Goal: Task Accomplishment & Management: Complete application form

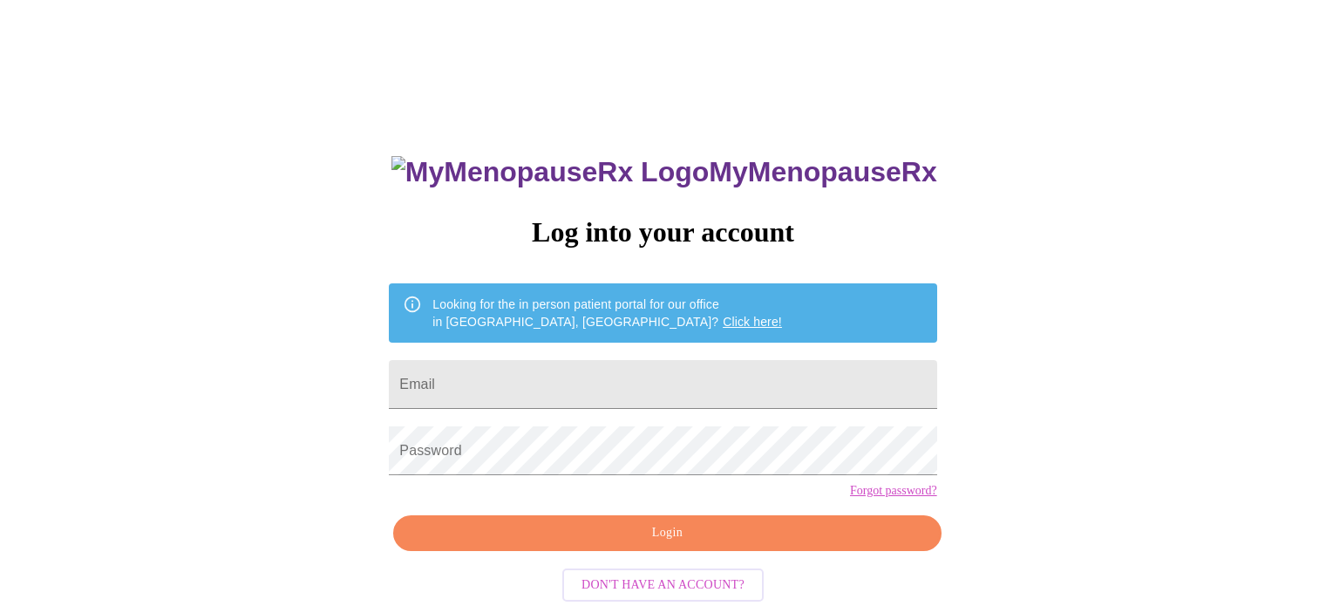
type input "[EMAIL_ADDRESS][DOMAIN_NAME]"
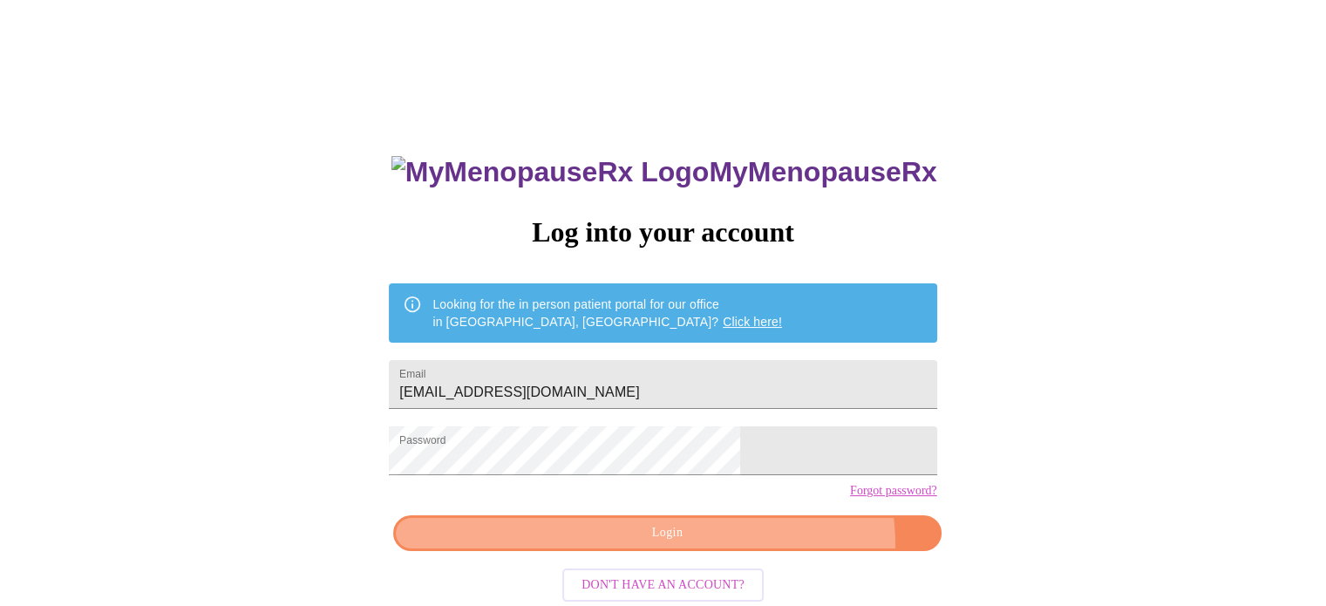
click at [742, 551] on button "Login" at bounding box center [666, 533] width 547 height 36
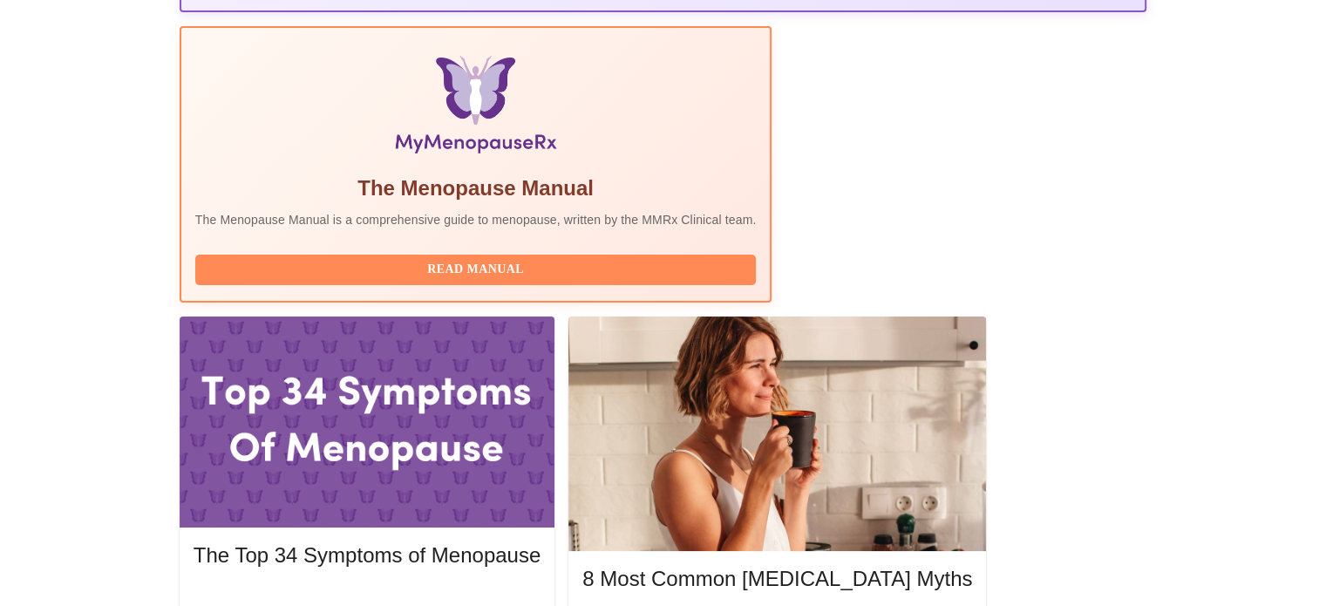
scroll to position [502, 0]
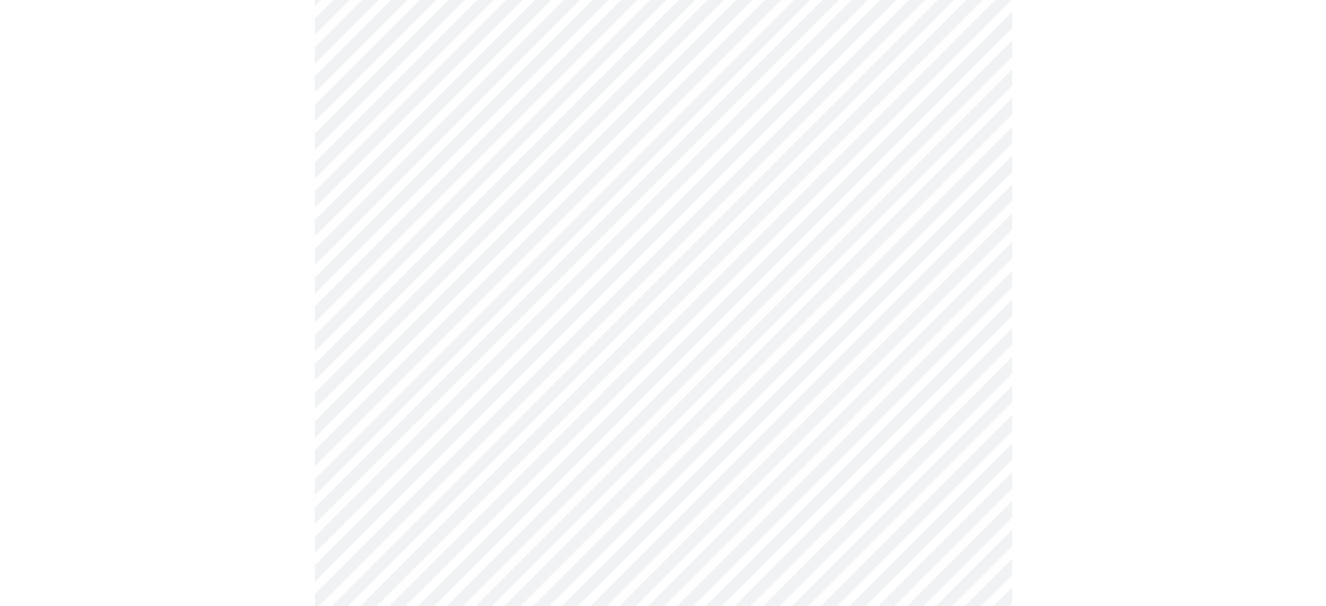
scroll to position [279, 0]
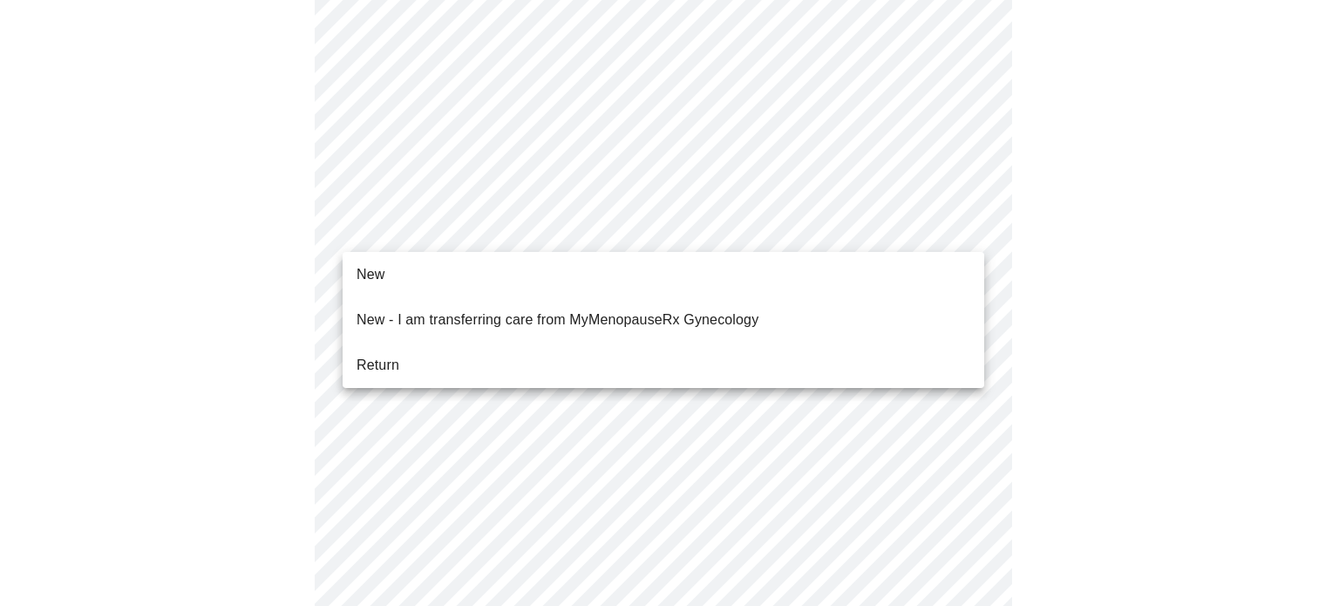
click at [947, 222] on body "MyMenopauseRx Appointments Messaging Labs Uploads Medications Community Refer a…" at bounding box center [669, 518] width 1325 height 1580
click at [754, 358] on li "Return" at bounding box center [664, 365] width 642 height 31
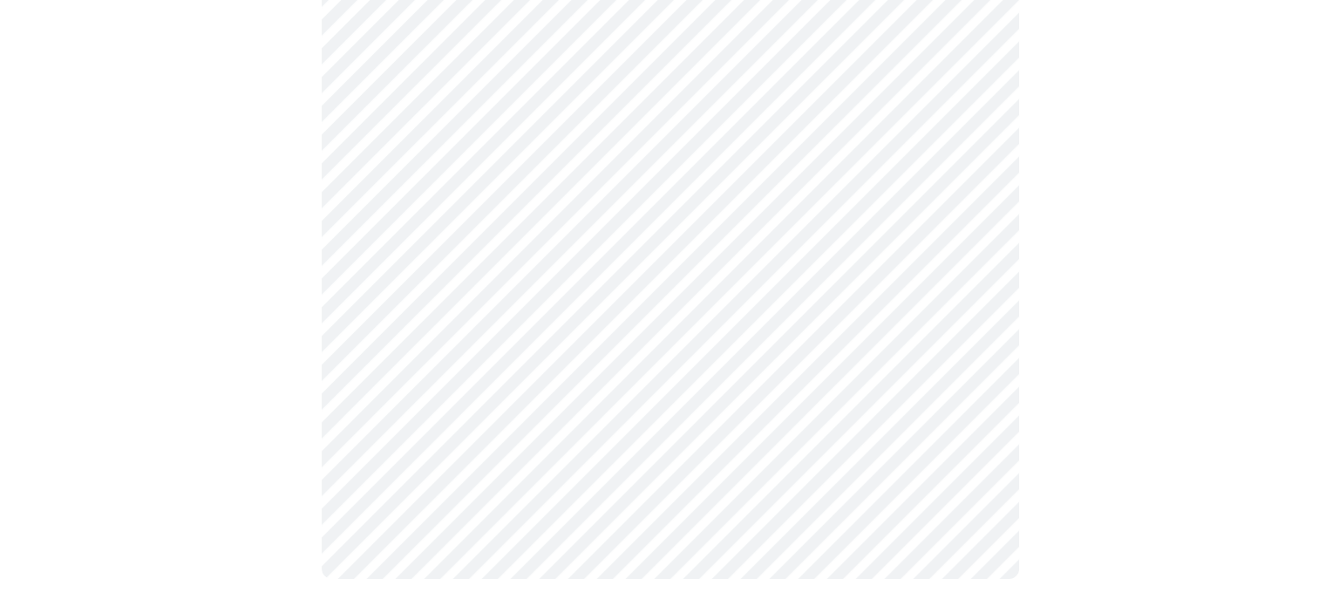
scroll to position [0, 0]
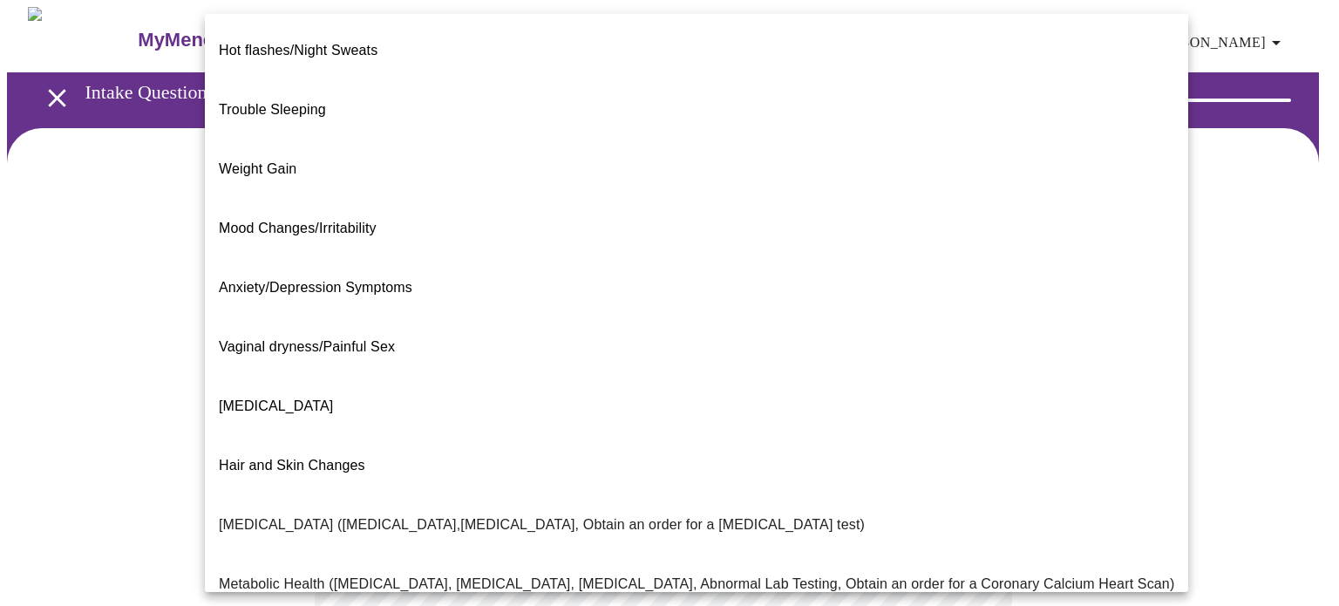
click at [974, 369] on body "MyMenopauseRx Appointments Messaging Labs Uploads Medications Community Refer a…" at bounding box center [669, 530] width 1325 height 1047
click at [1196, 350] on div at bounding box center [669, 303] width 1339 height 606
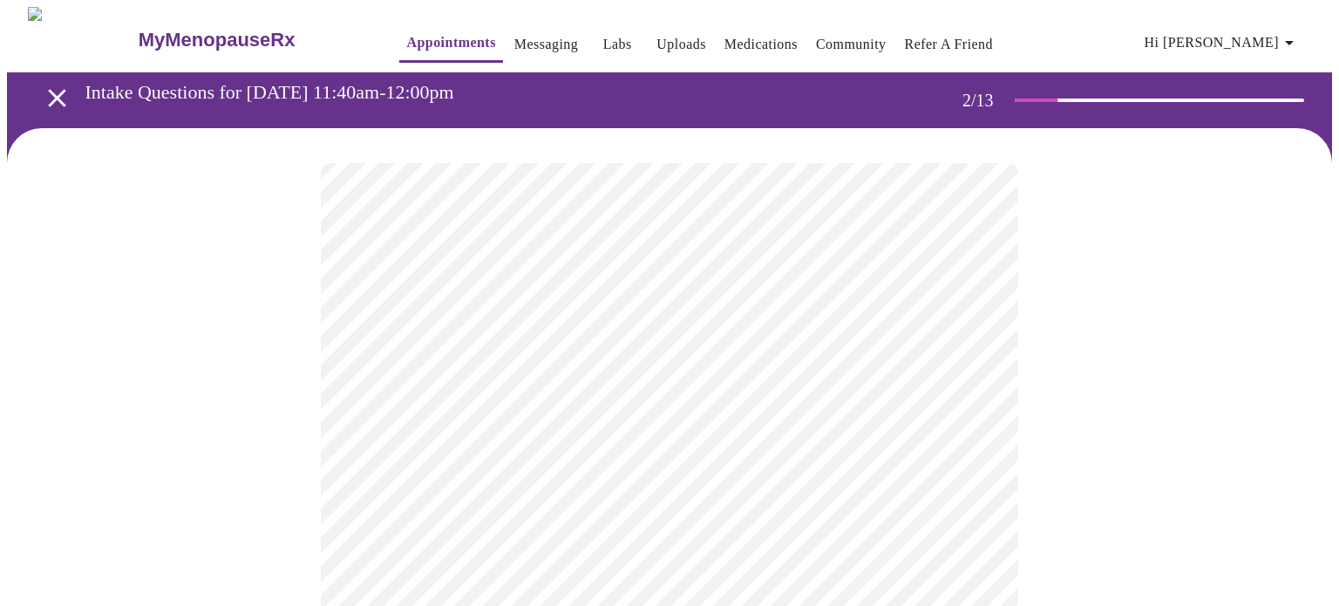
click at [933, 354] on body "MyMenopauseRx Appointments Messaging Labs Uploads Medications Community Refer a…" at bounding box center [669, 530] width 1325 height 1047
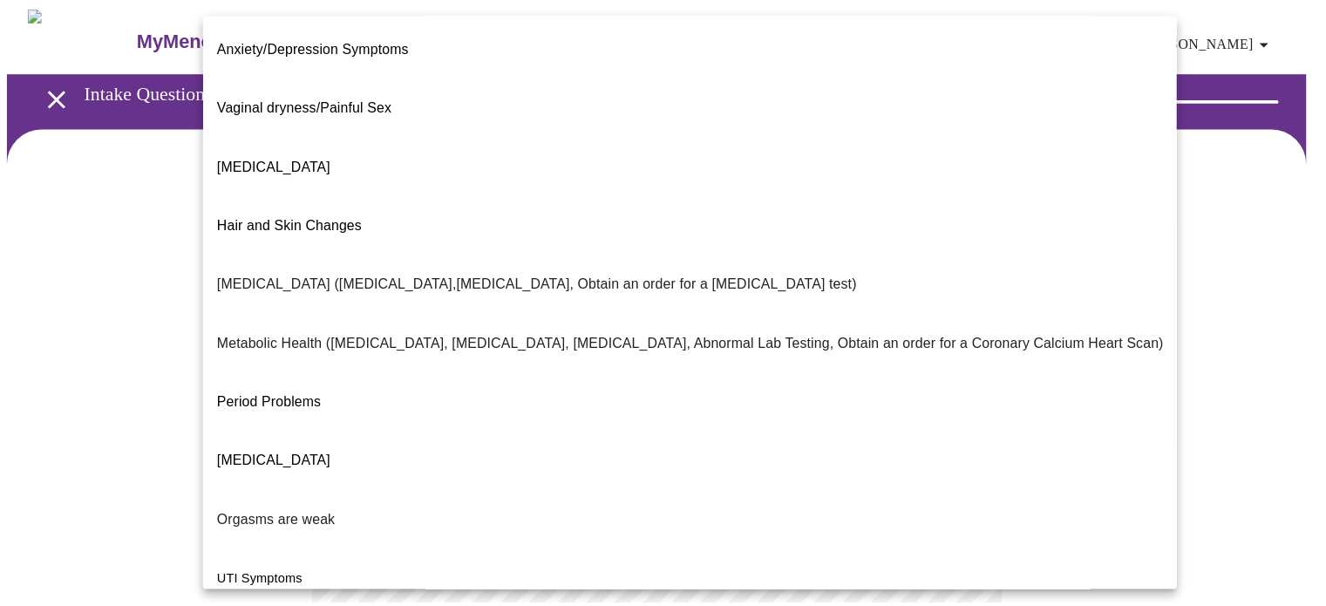
scroll to position [230, 0]
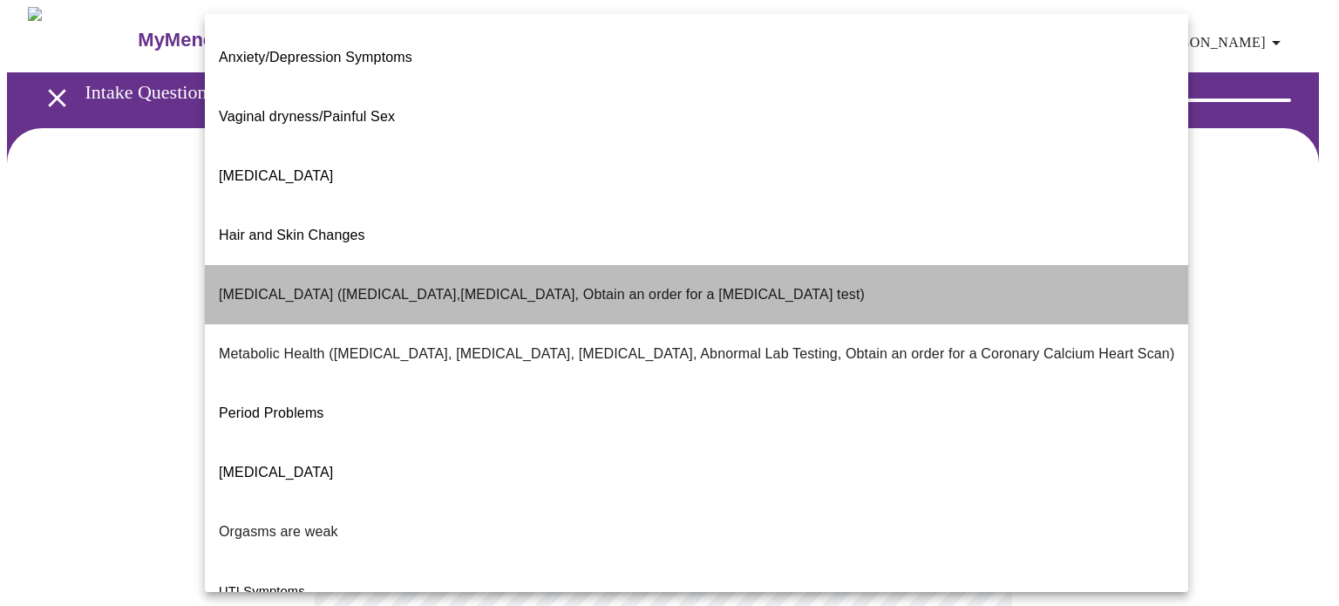
click at [711, 284] on p "[MEDICAL_DATA] ([MEDICAL_DATA],[MEDICAL_DATA], Obtain an order for a [MEDICAL_D…" at bounding box center [542, 294] width 646 height 21
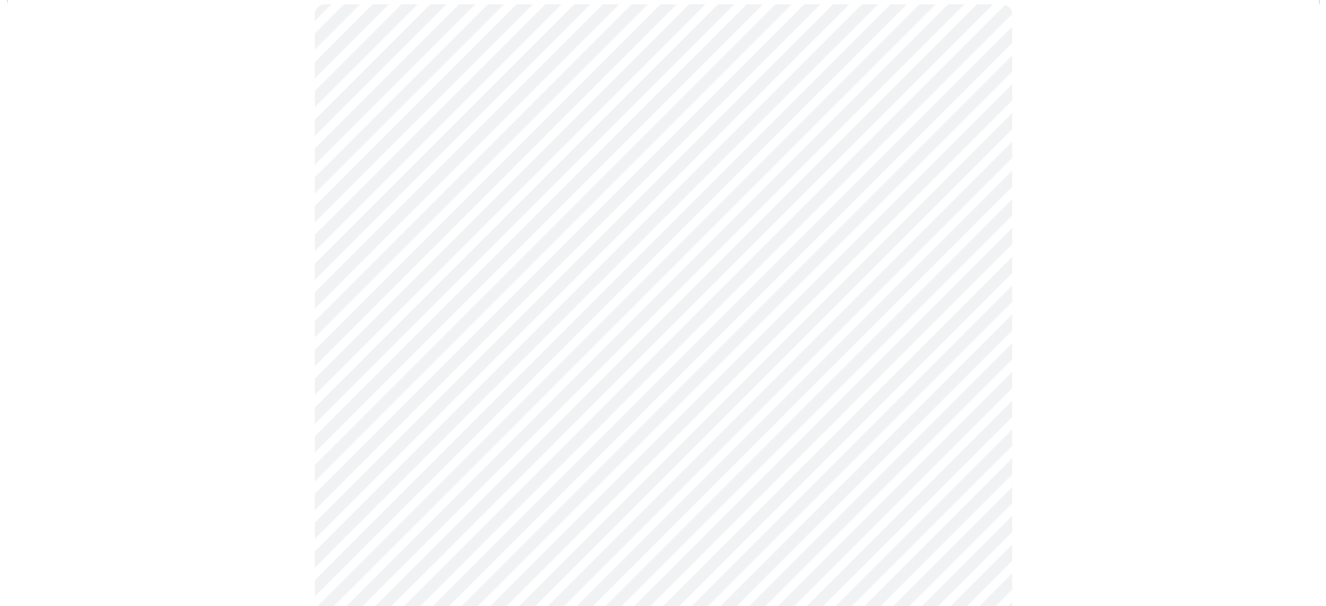
scroll to position [179, 0]
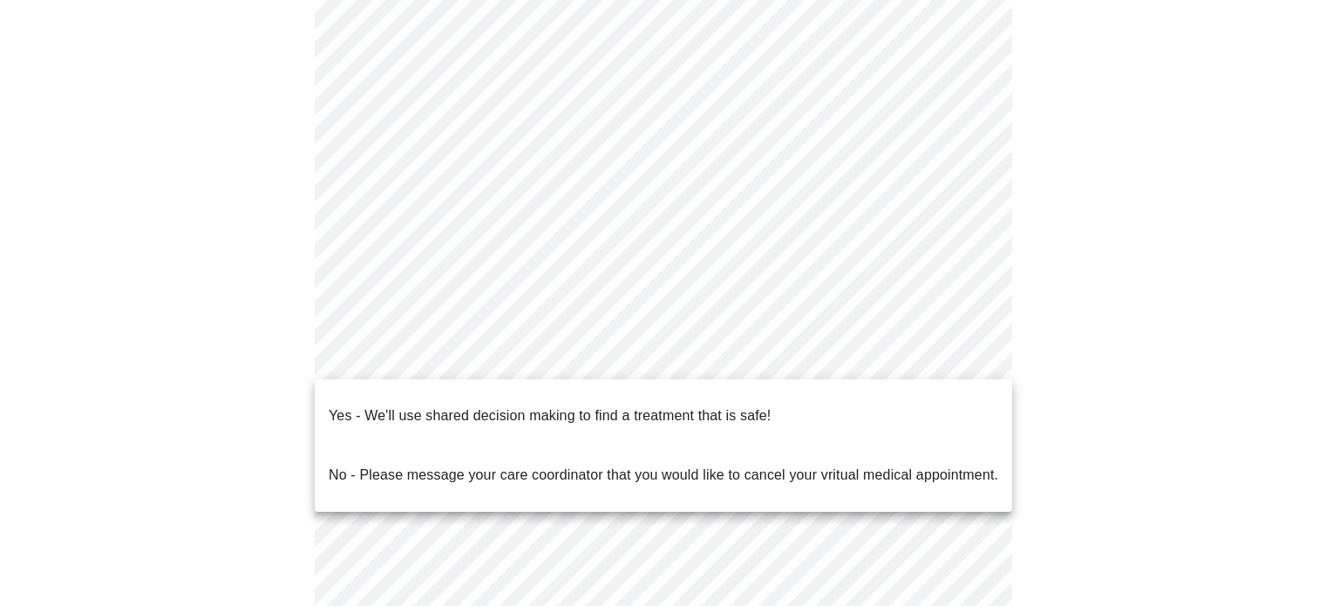
click at [955, 363] on body "MyMenopauseRx Appointments Messaging Labs Uploads Medications Community Refer a…" at bounding box center [669, 346] width 1325 height 1036
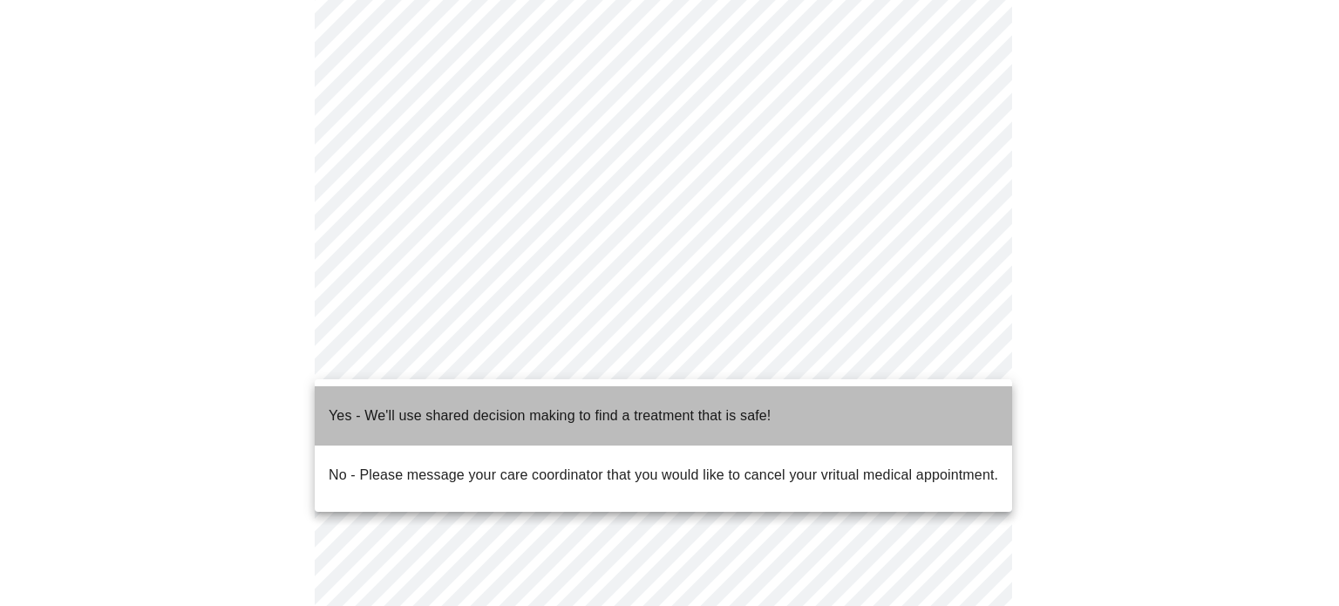
click at [896, 416] on li "Yes - We'll use shared decision making to find a treatment that is safe!" at bounding box center [663, 415] width 697 height 59
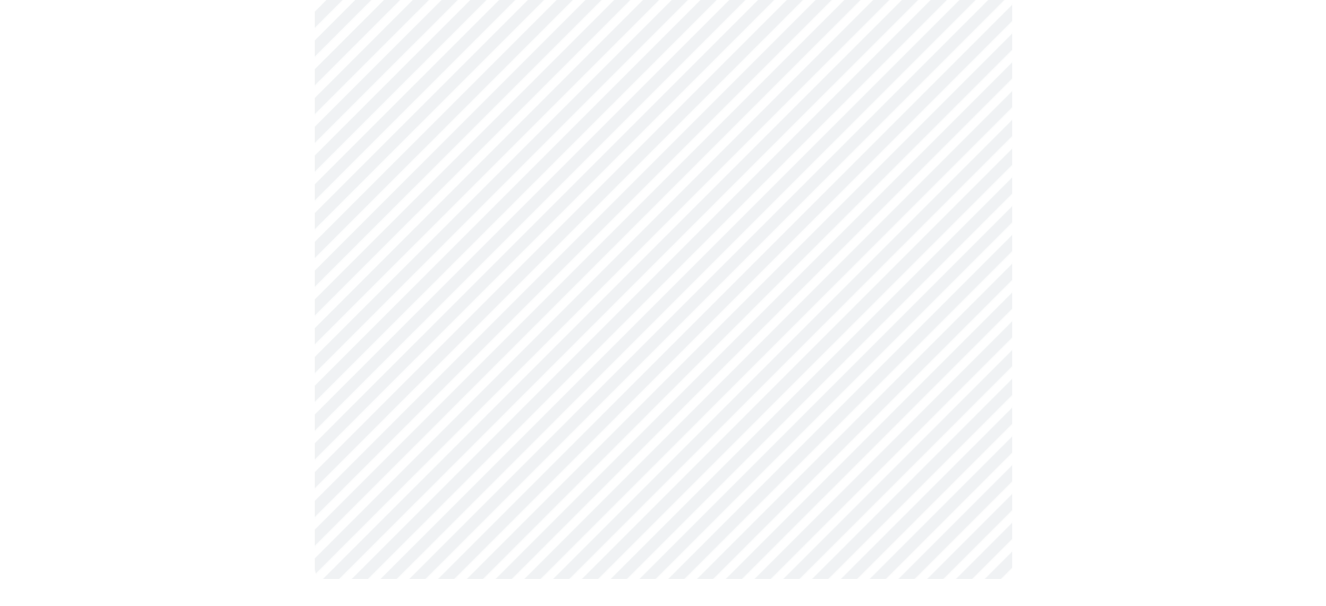
scroll to position [0, 0]
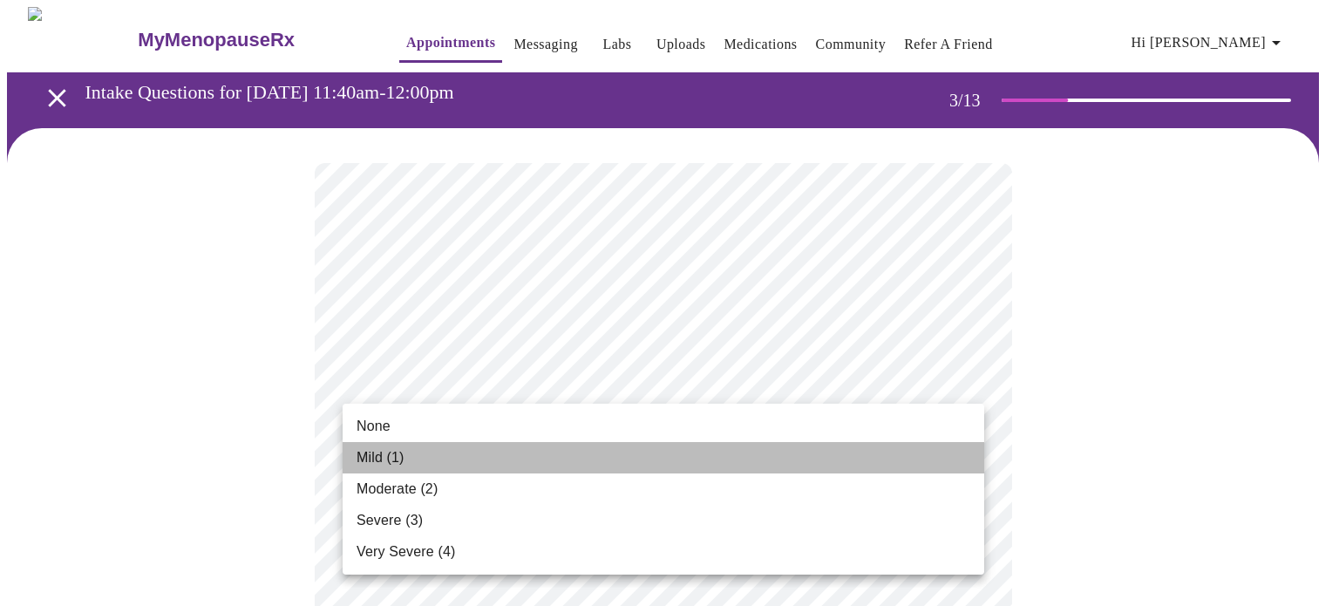
click at [837, 465] on li "Mild (1)" at bounding box center [664, 457] width 642 height 31
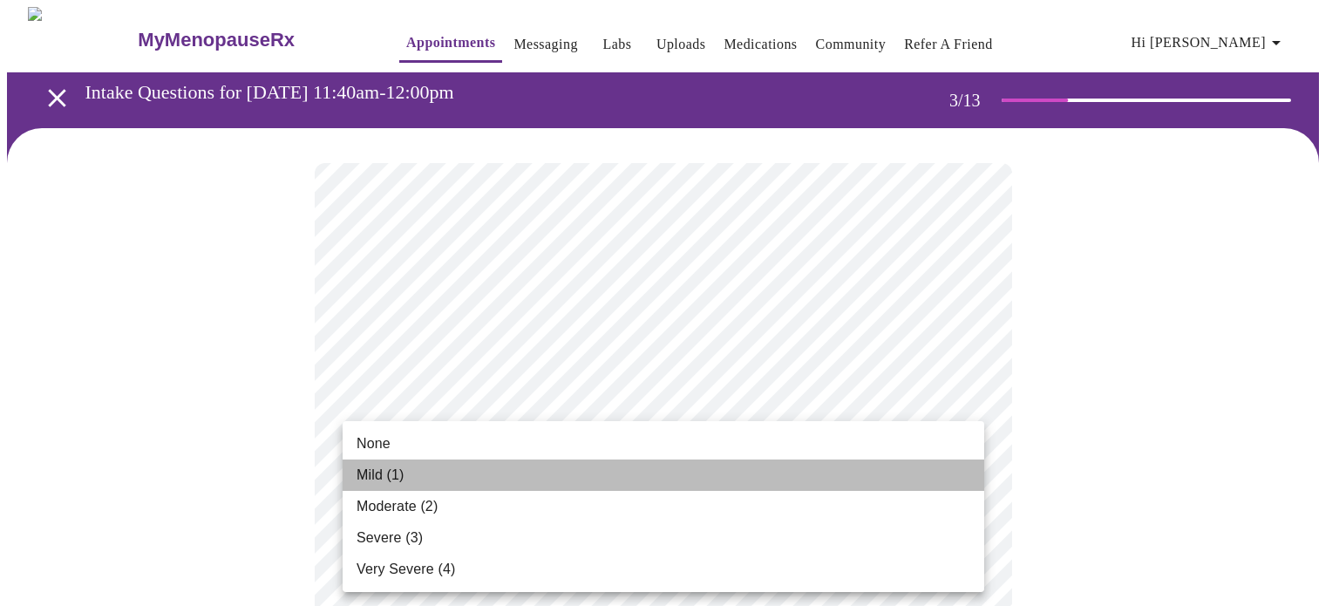
click at [738, 484] on li "Mild (1)" at bounding box center [664, 474] width 642 height 31
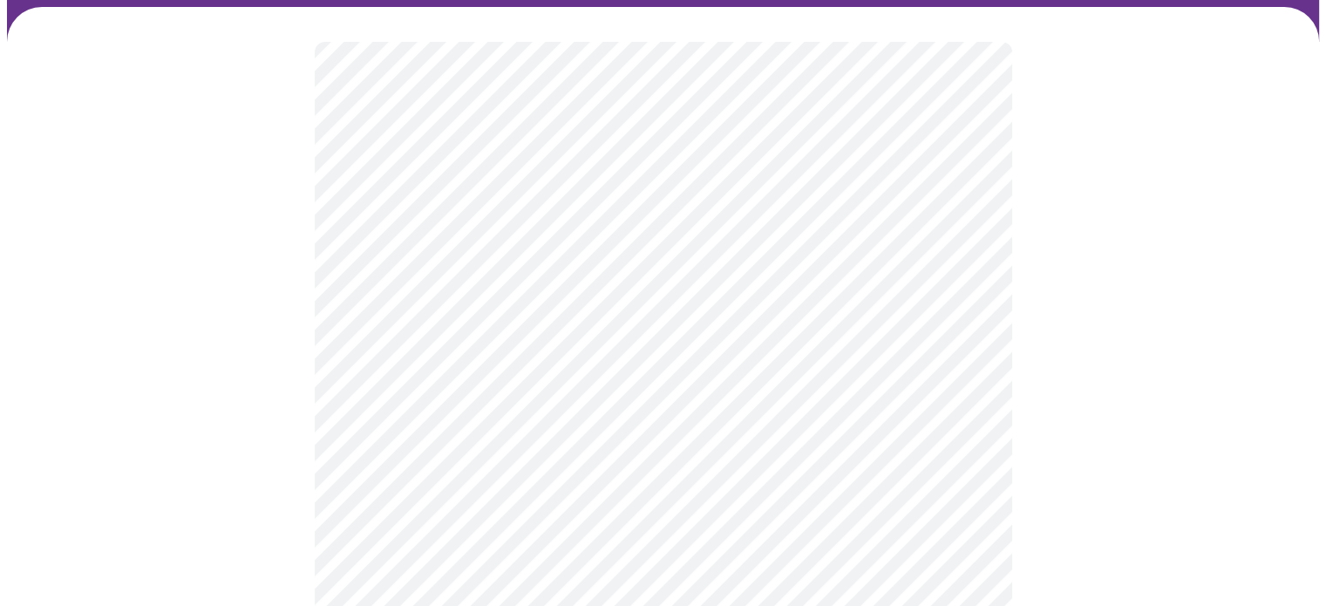
scroll to position [139, 0]
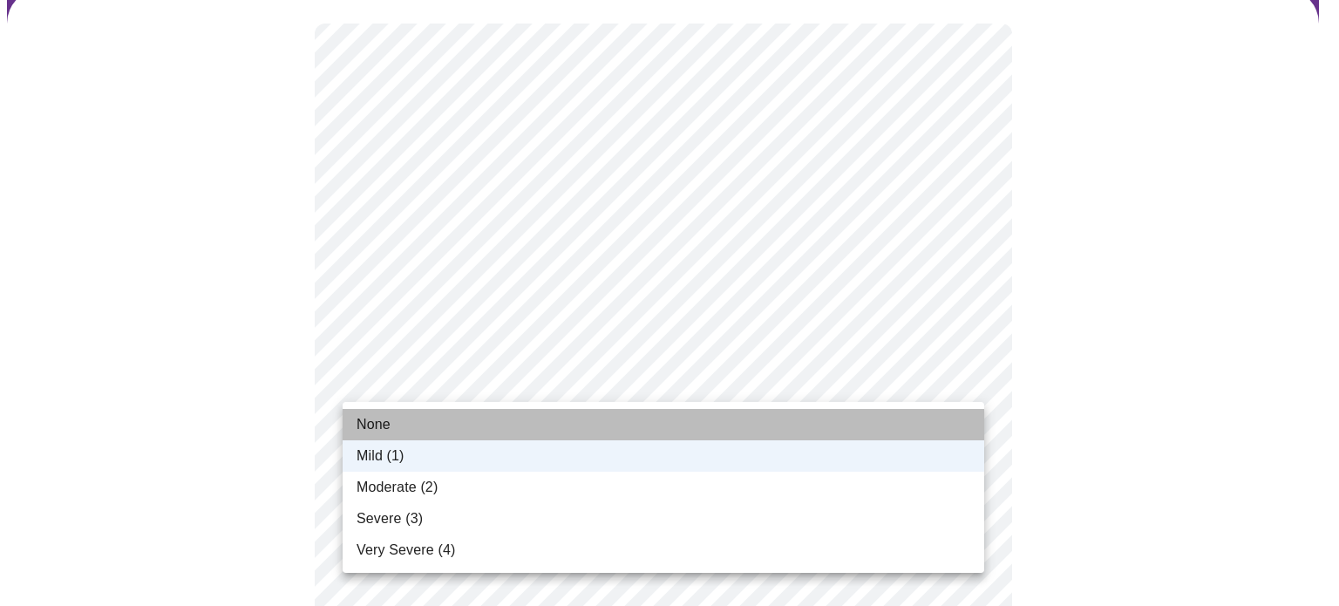
click at [798, 418] on li "None" at bounding box center [664, 424] width 642 height 31
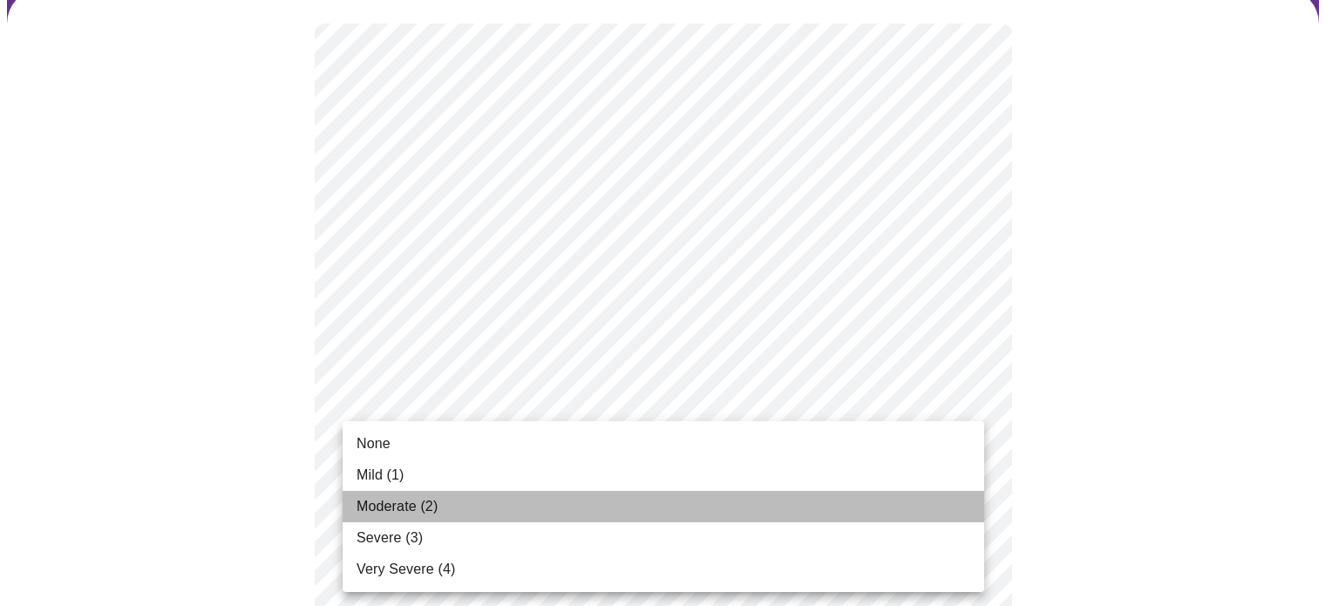
click at [913, 501] on li "Moderate (2)" at bounding box center [664, 506] width 642 height 31
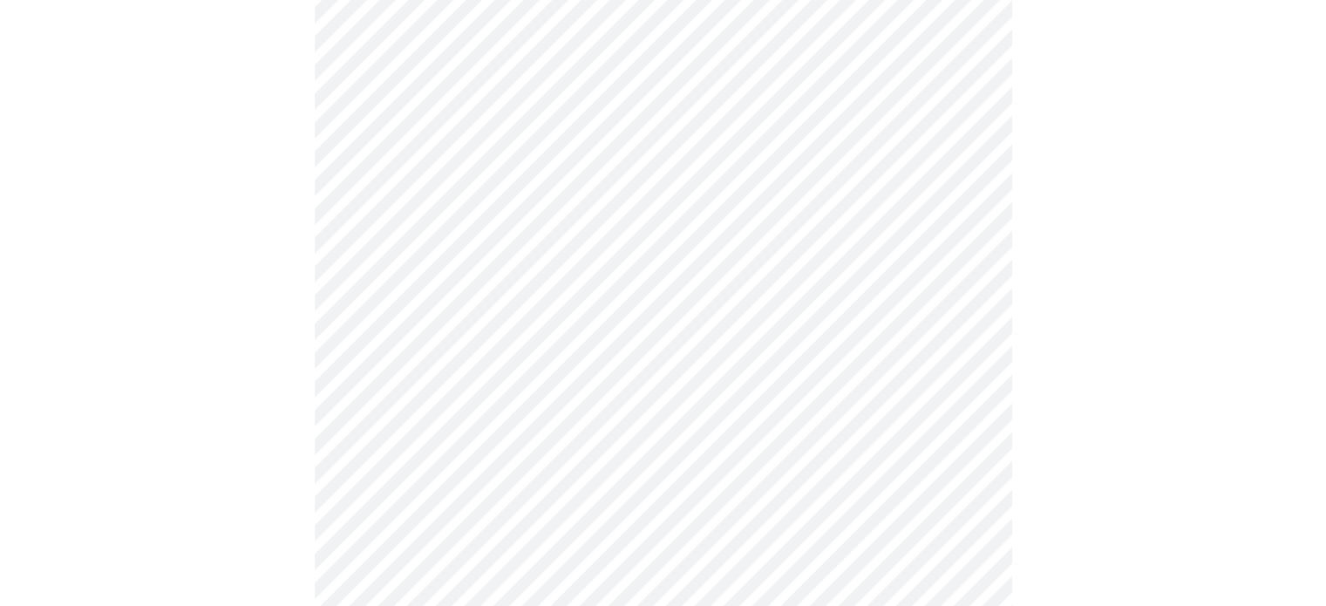
scroll to position [418, 0]
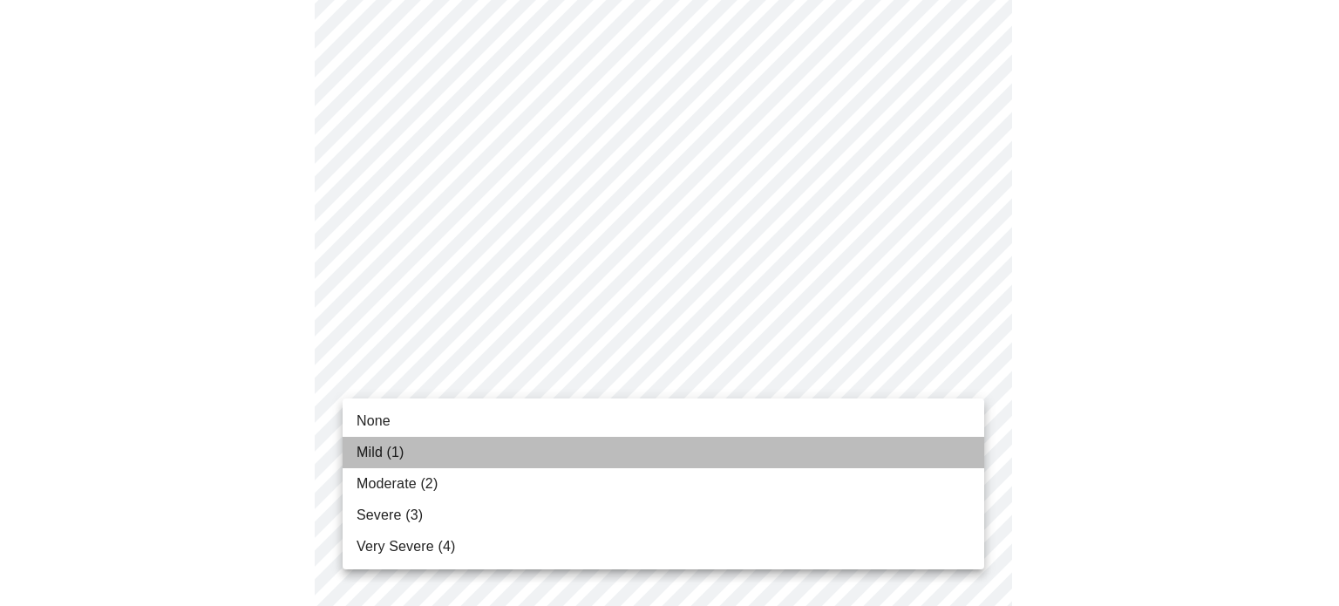
click at [766, 454] on li "Mild (1)" at bounding box center [664, 452] width 642 height 31
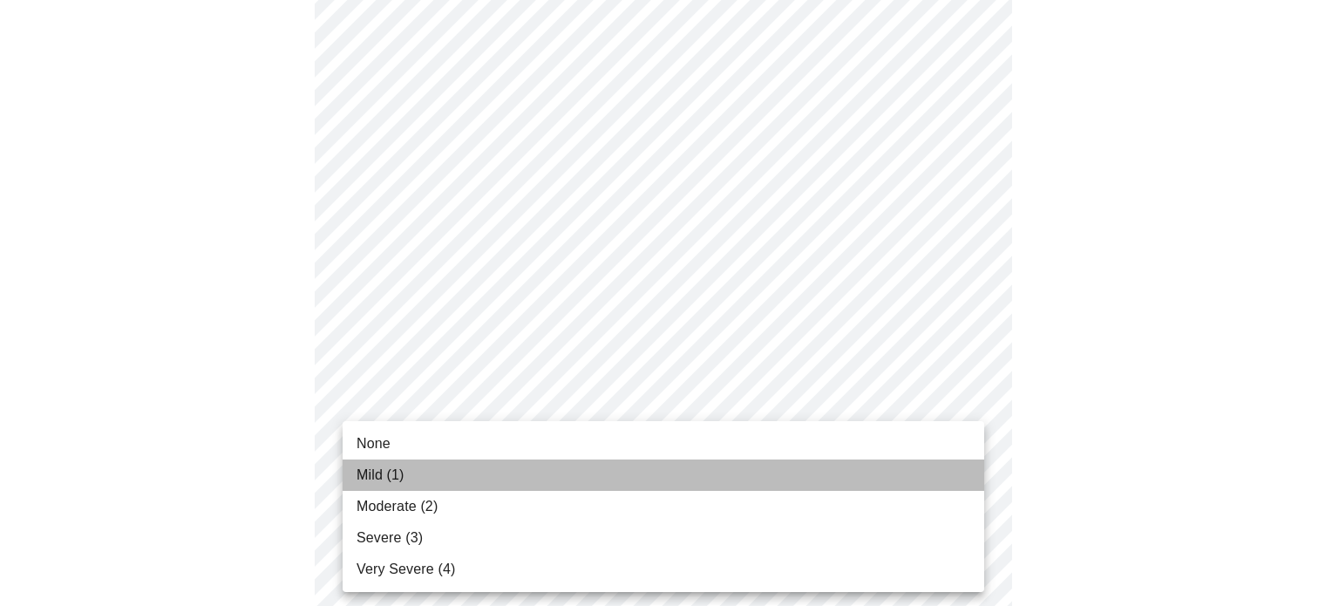
click at [722, 473] on li "Mild (1)" at bounding box center [664, 474] width 642 height 31
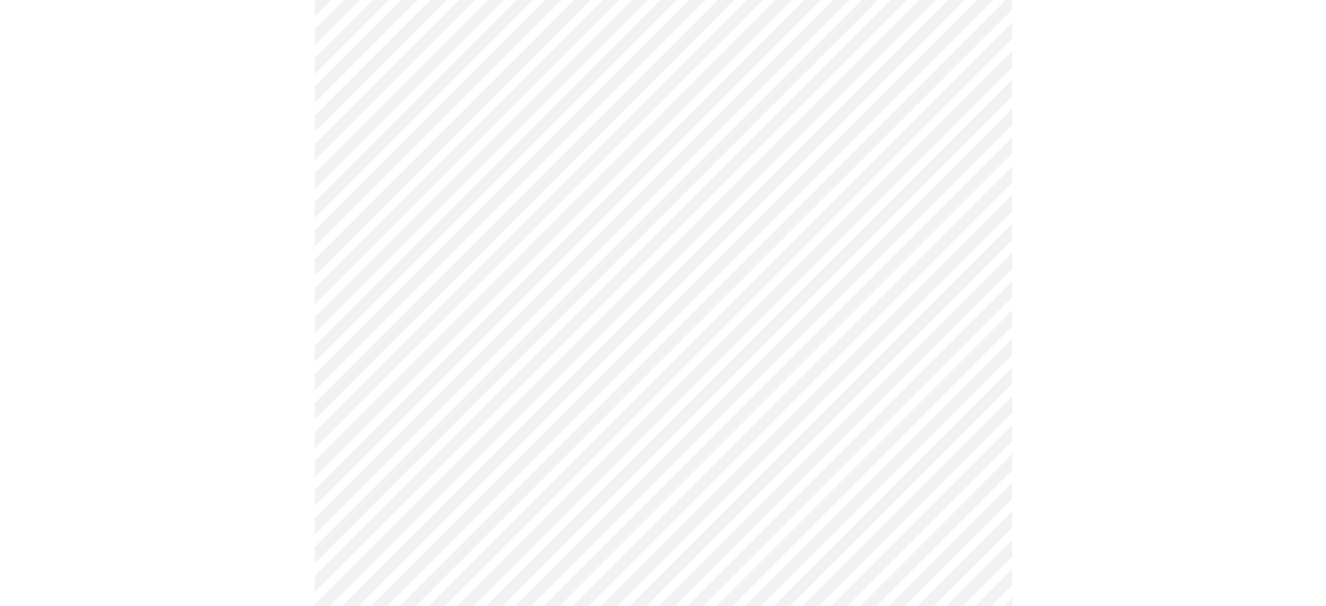
scroll to position [662, 0]
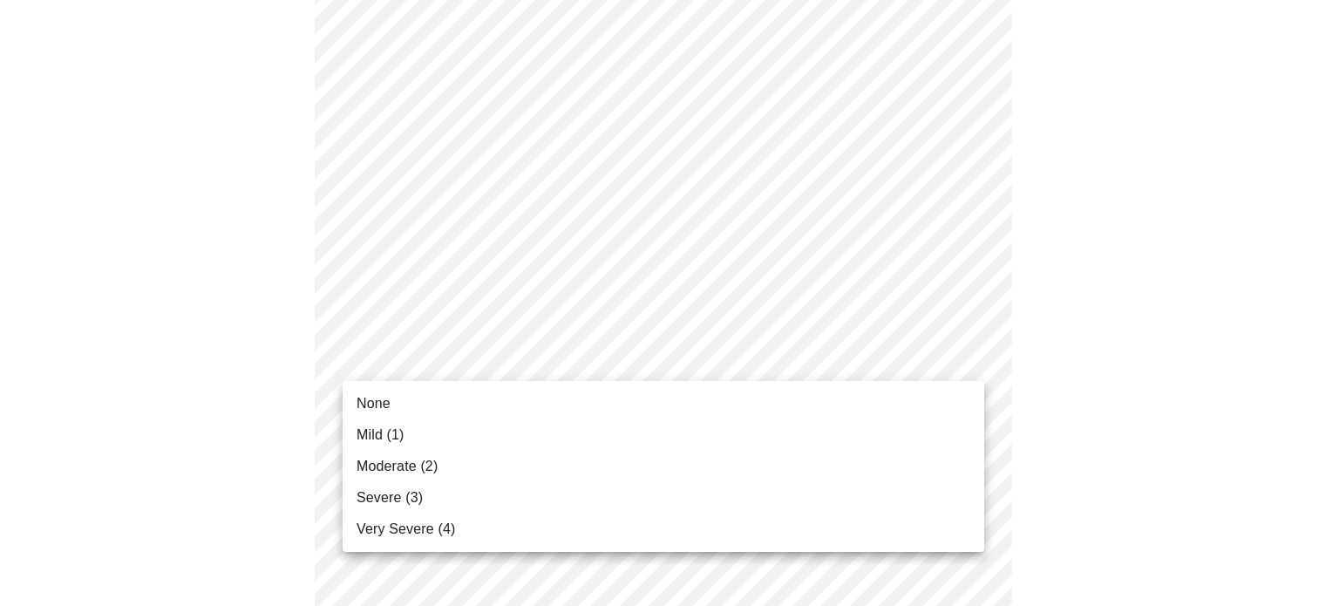
click at [889, 362] on body "MyMenopauseRx Appointments Messaging Labs Uploads Medications Community Refer a…" at bounding box center [669, 443] width 1325 height 2196
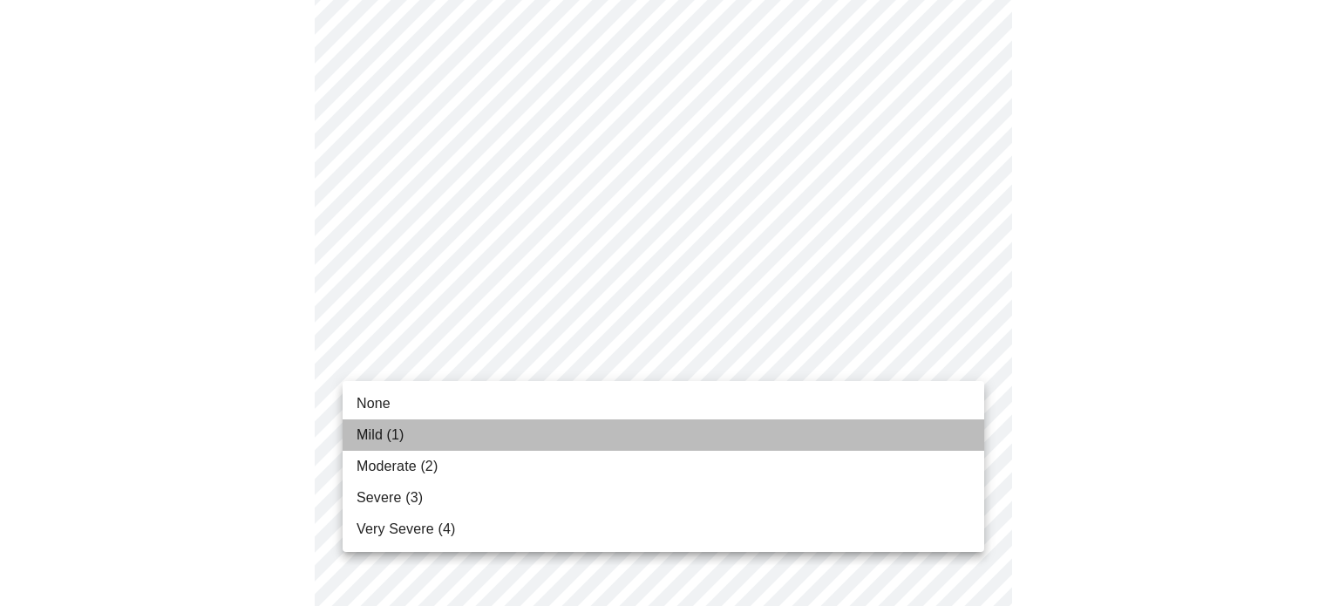
click at [841, 431] on li "Mild (1)" at bounding box center [664, 434] width 642 height 31
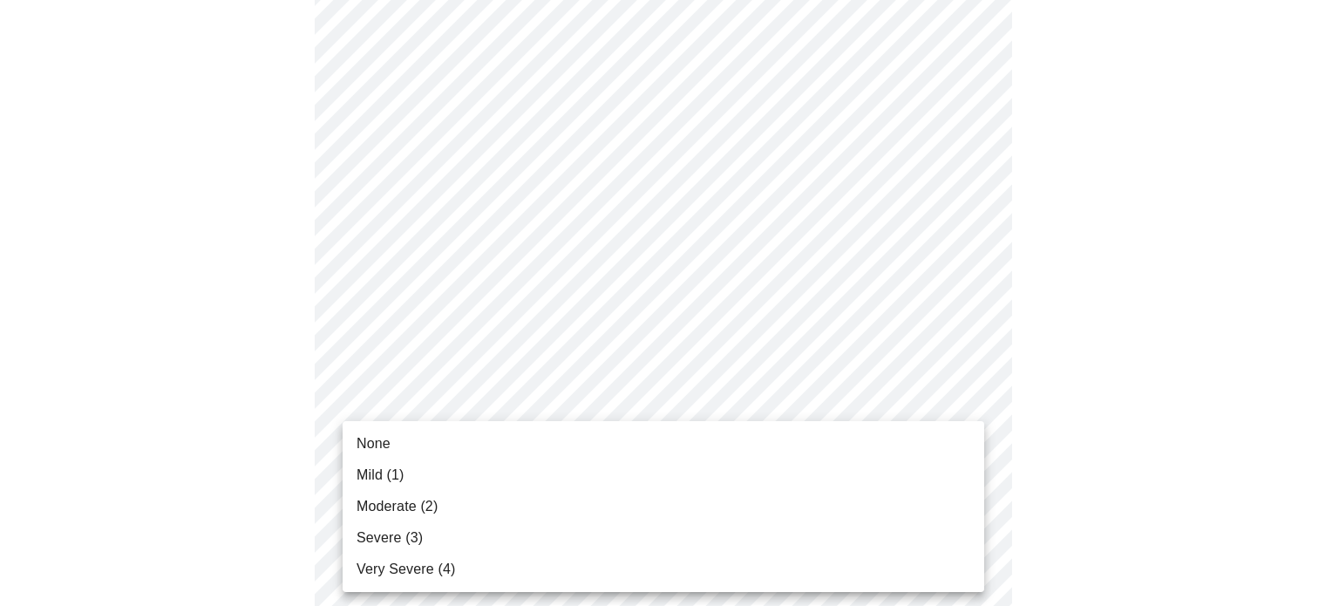
click at [889, 495] on body "MyMenopauseRx Appointments Messaging Labs Uploads Medications Community Refer a…" at bounding box center [669, 430] width 1325 height 2171
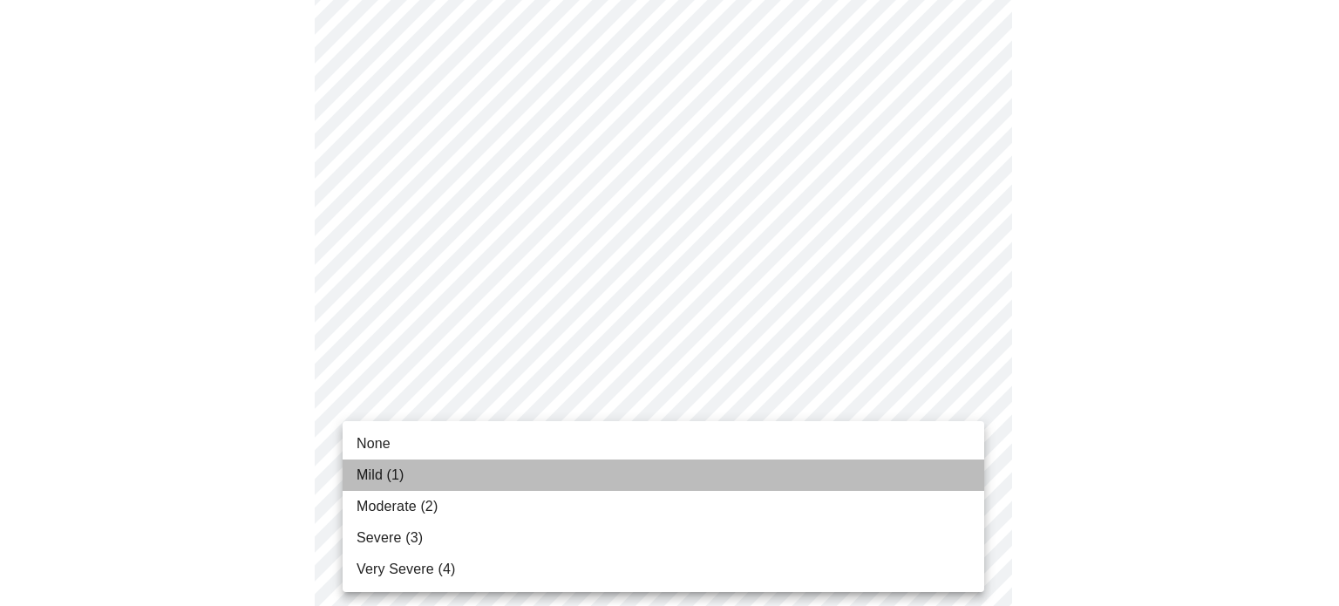
click at [844, 466] on li "Mild (1)" at bounding box center [664, 474] width 642 height 31
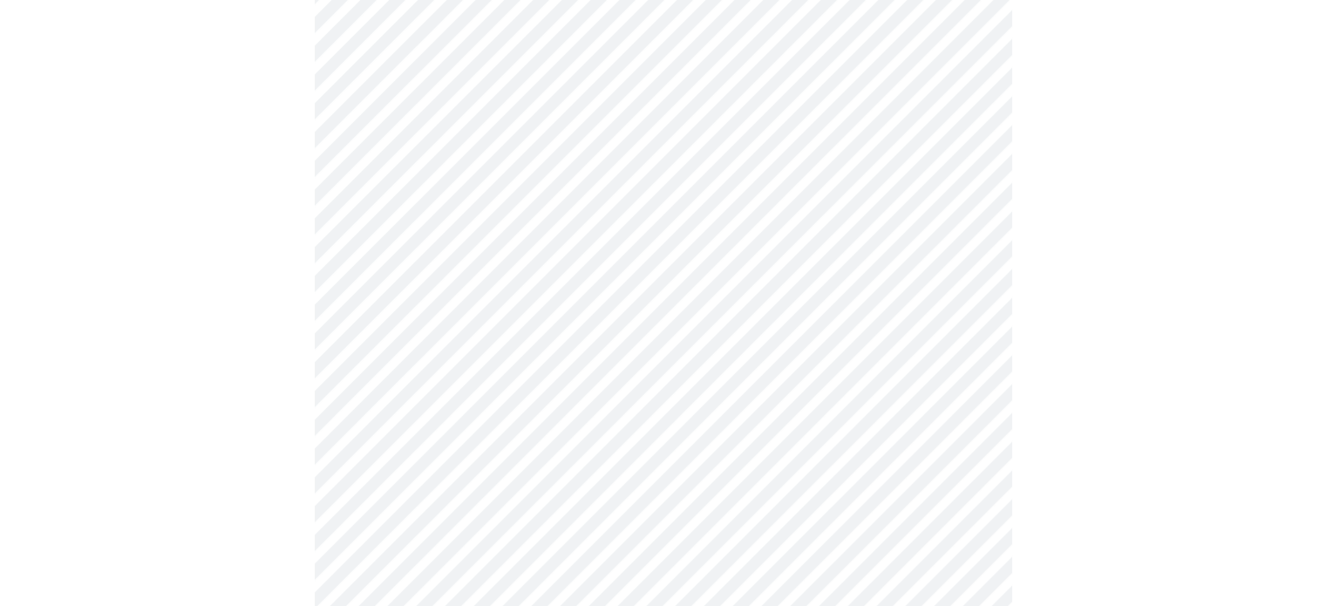
scroll to position [976, 0]
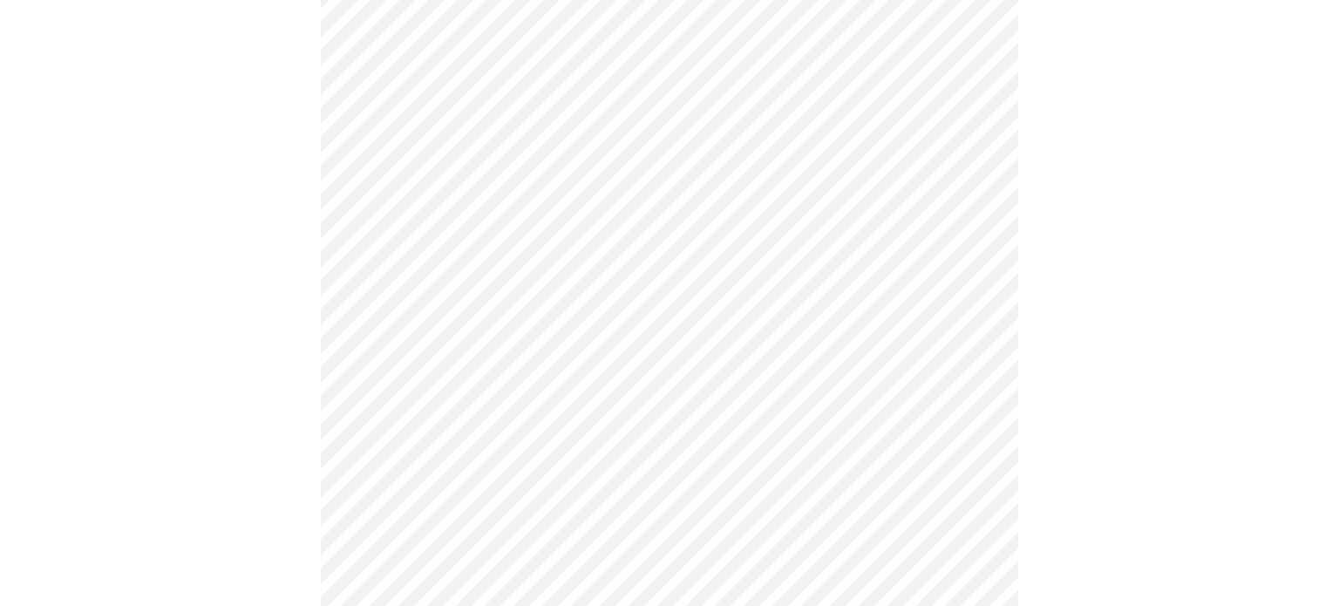
click at [891, 322] on body "MyMenopauseRx Appointments Messaging Labs Uploads Medications Community Refer a…" at bounding box center [669, 104] width 1325 height 2147
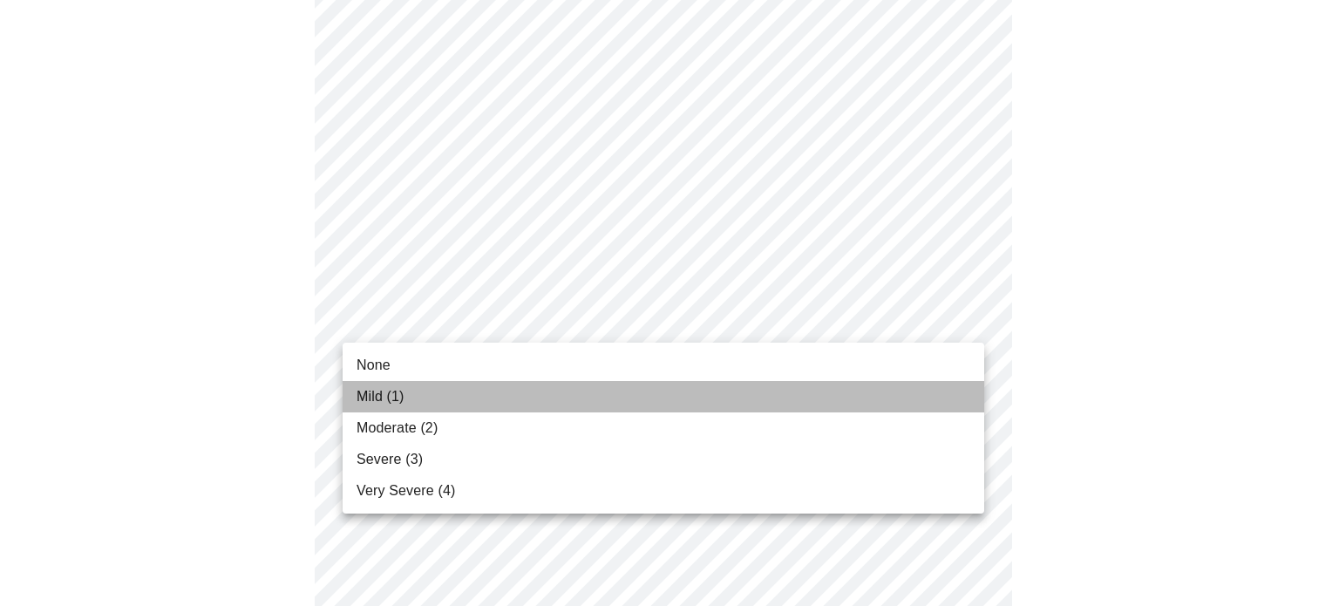
click at [833, 392] on li "Mild (1)" at bounding box center [664, 396] width 642 height 31
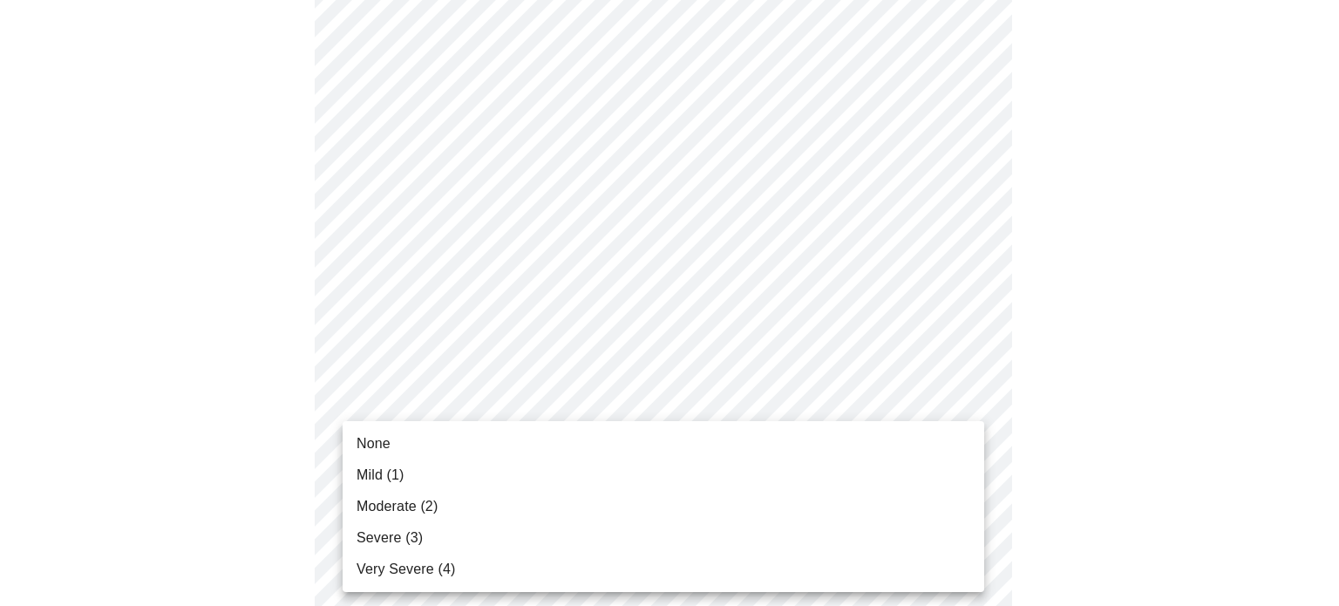
click at [838, 455] on body "MyMenopauseRx Appointments Messaging Labs Uploads Medications Community Refer a…" at bounding box center [669, 92] width 1325 height 2122
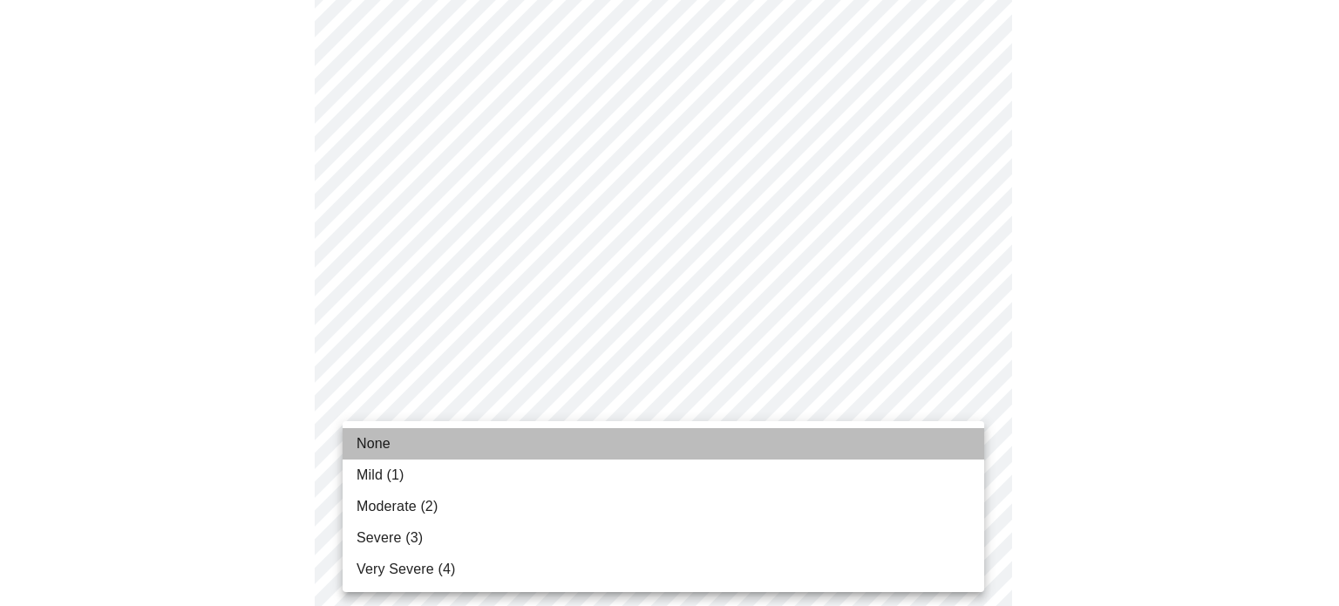
click at [828, 451] on li "None" at bounding box center [664, 443] width 642 height 31
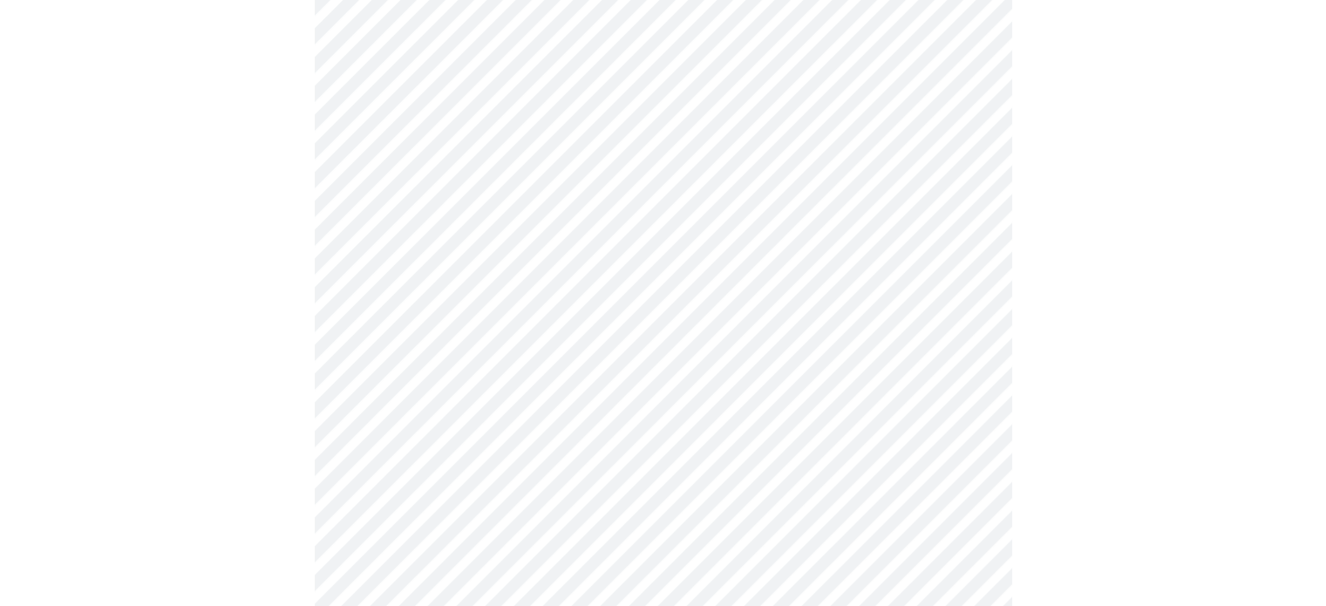
scroll to position [1290, 0]
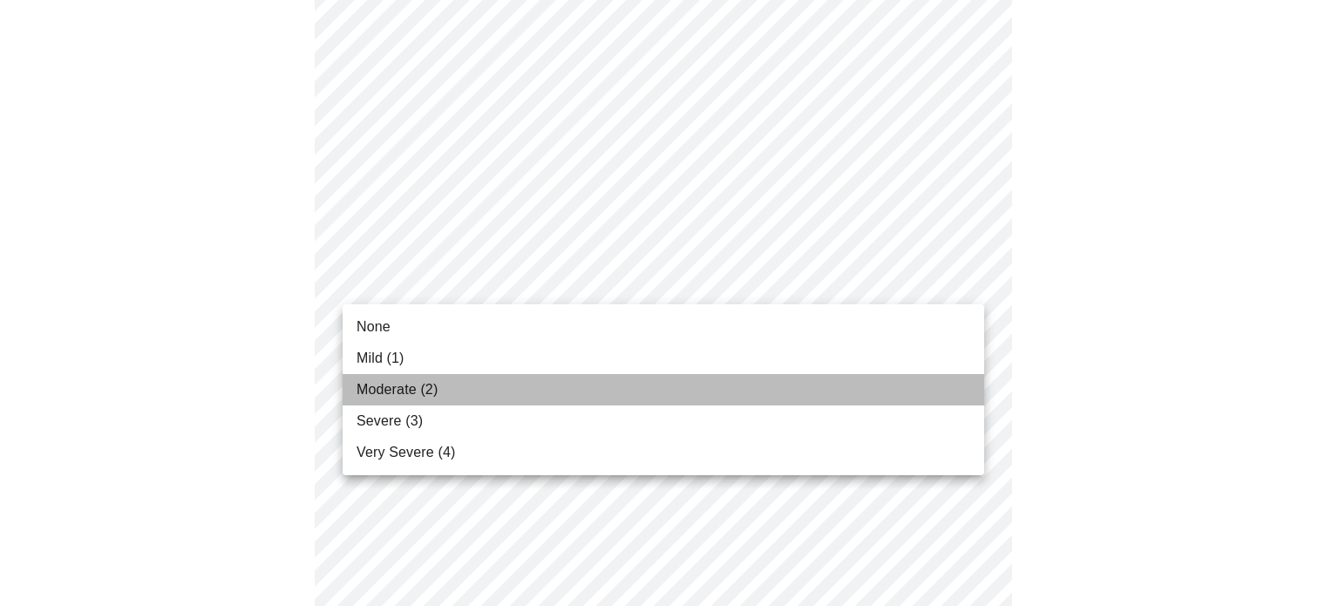
click at [798, 395] on li "Moderate (2)" at bounding box center [664, 389] width 642 height 31
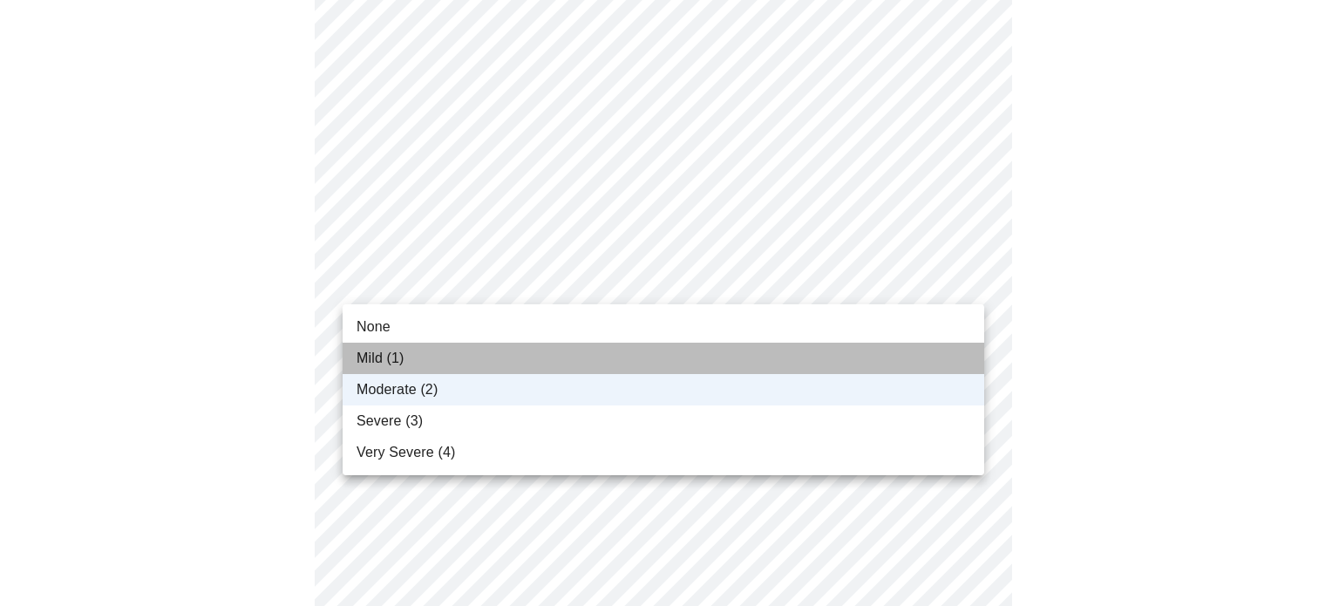
click at [791, 353] on li "Mild (1)" at bounding box center [664, 358] width 642 height 31
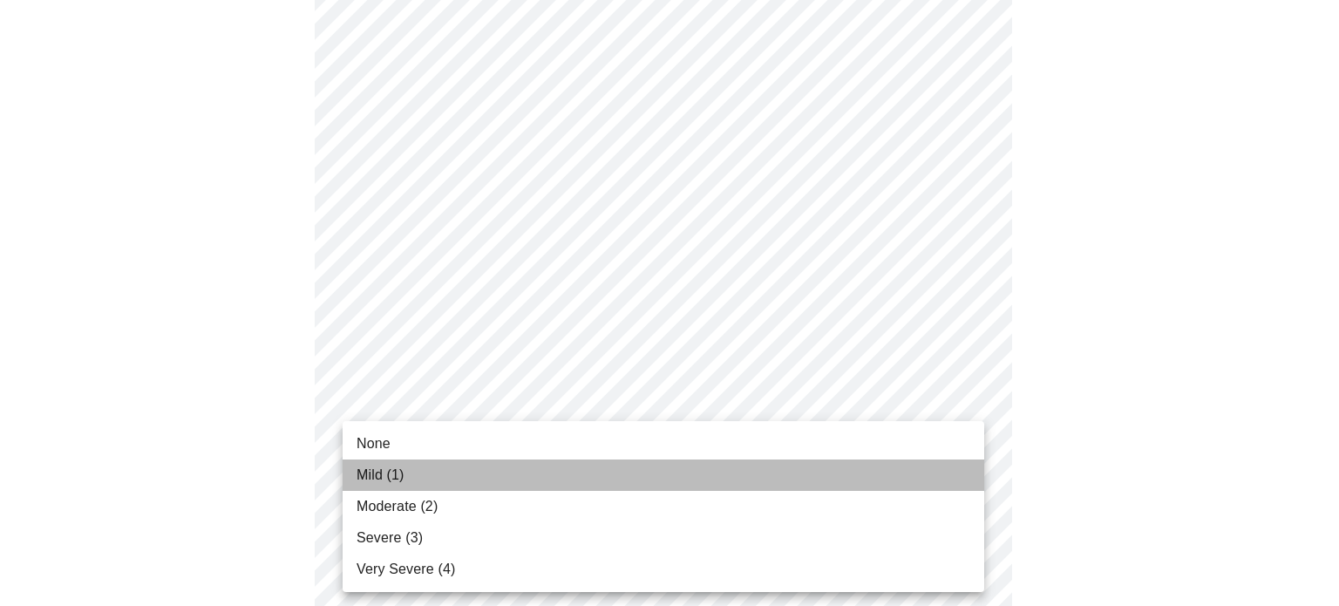
click at [763, 484] on li "Mild (1)" at bounding box center [664, 474] width 642 height 31
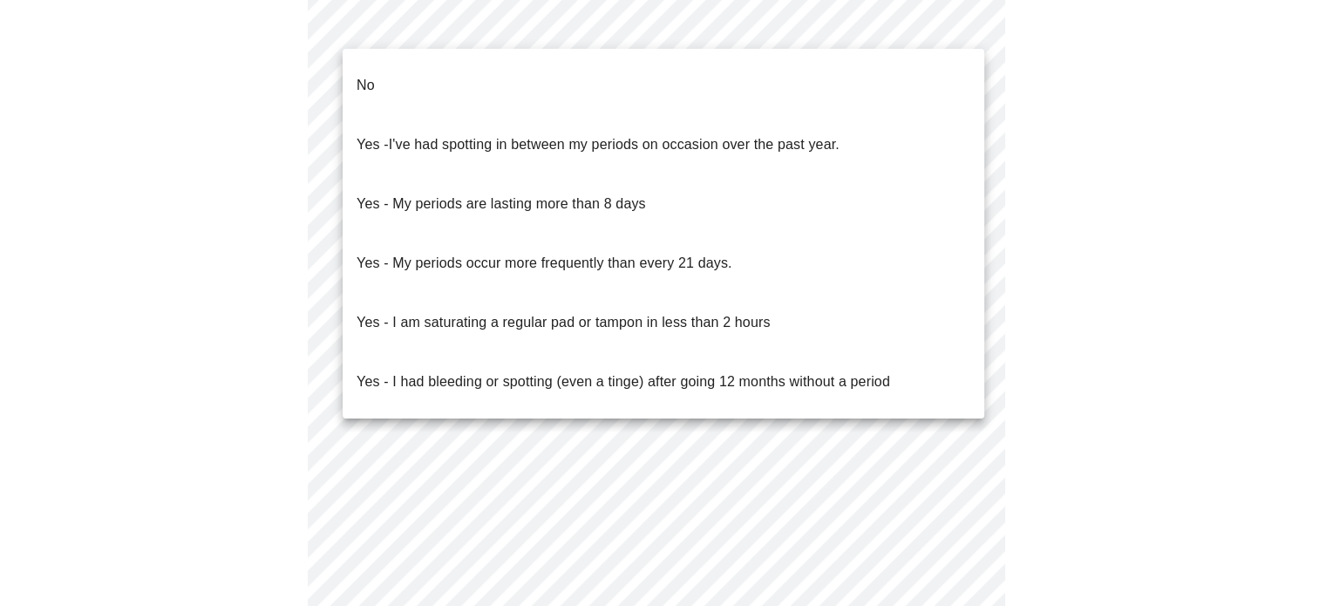
scroll to position [1036, 0]
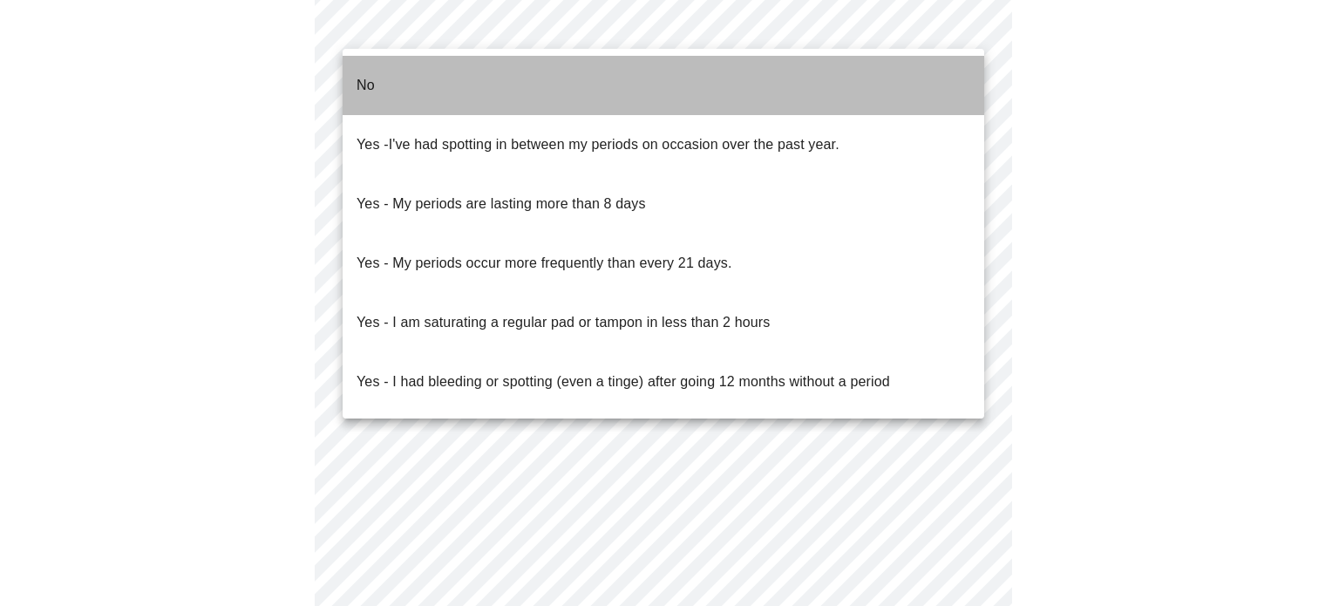
click at [628, 83] on li "No" at bounding box center [664, 85] width 642 height 59
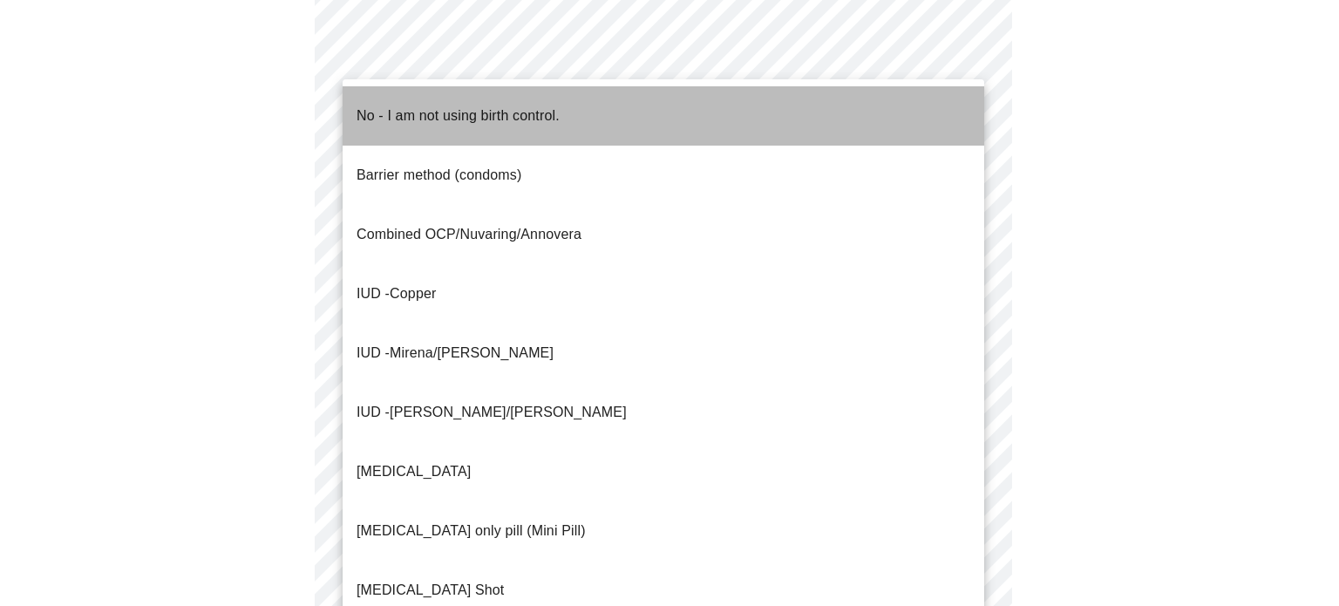
click at [787, 118] on li "No - I am not using birth control." at bounding box center [664, 115] width 642 height 59
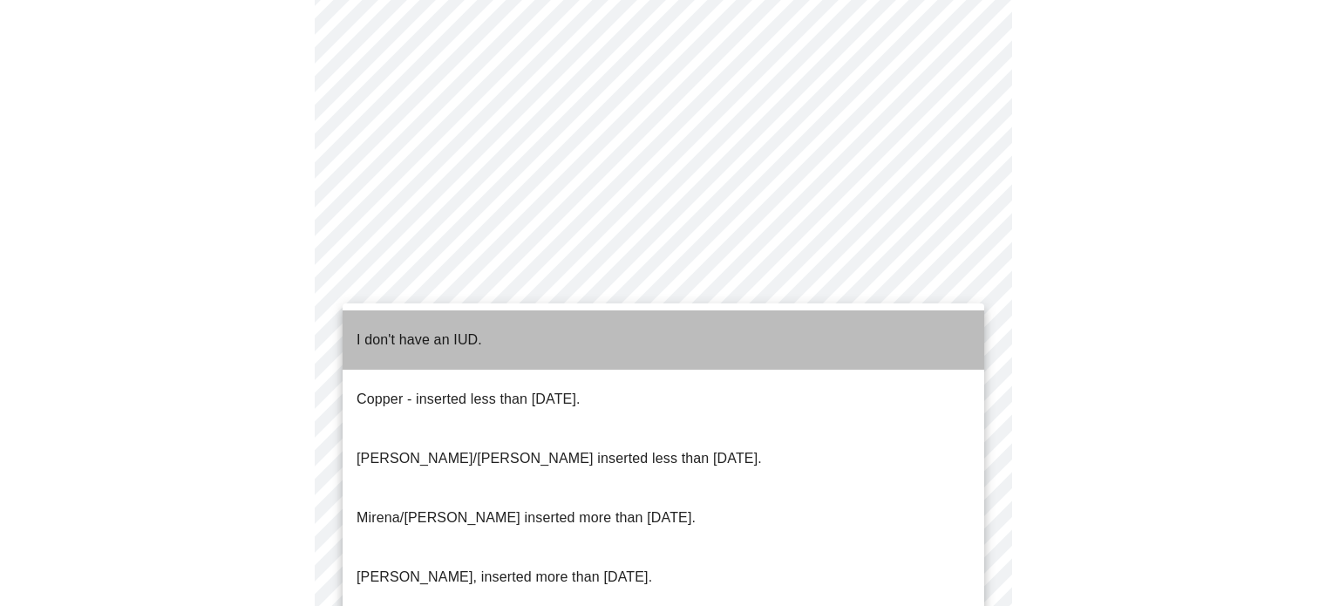
click at [773, 336] on li "I don't have an IUD." at bounding box center [664, 339] width 642 height 59
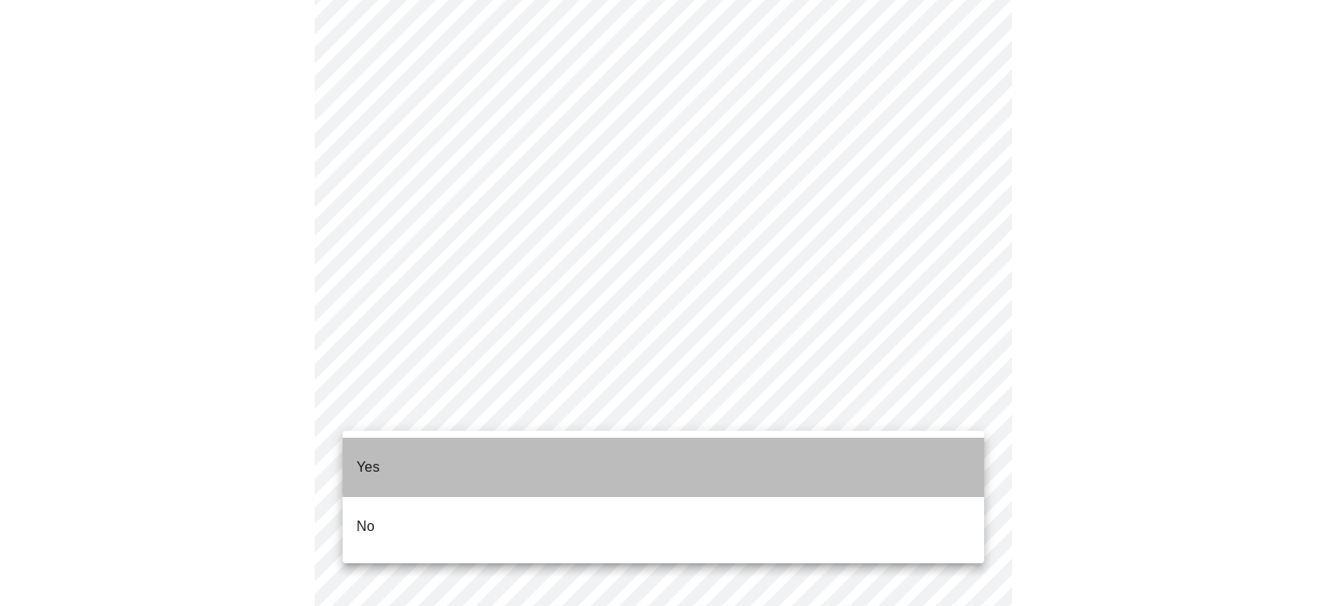
click at [723, 449] on li "Yes" at bounding box center [664, 467] width 642 height 59
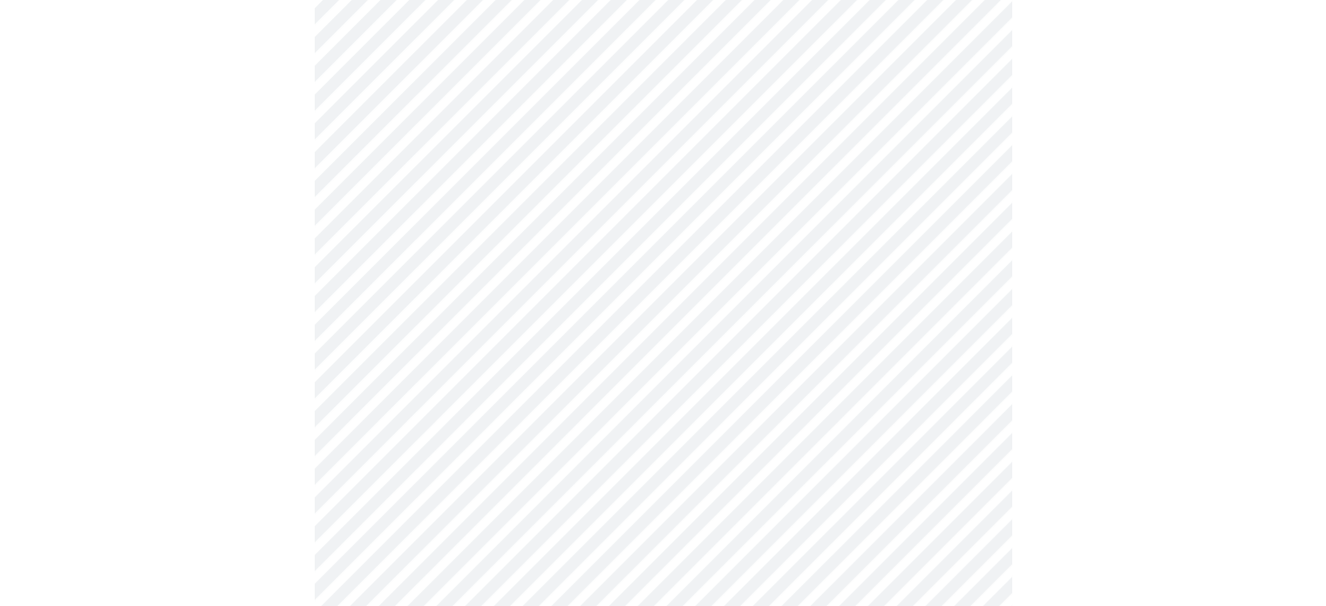
scroll to position [4770, 0]
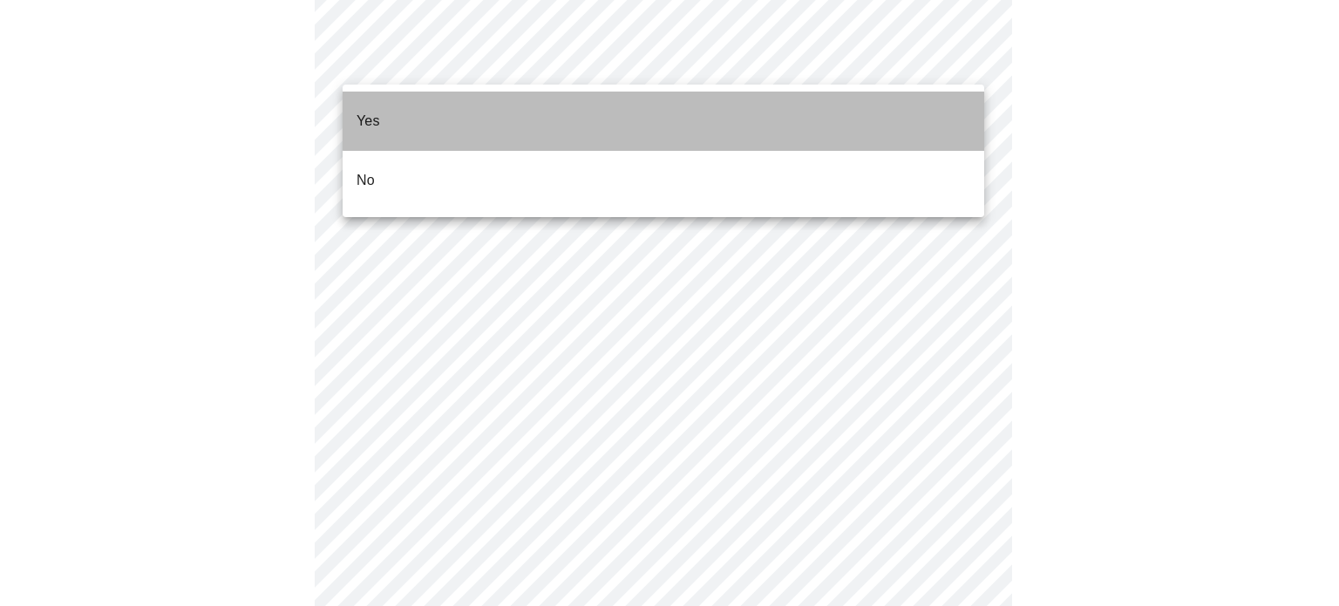
click at [878, 106] on li "Yes" at bounding box center [664, 121] width 642 height 59
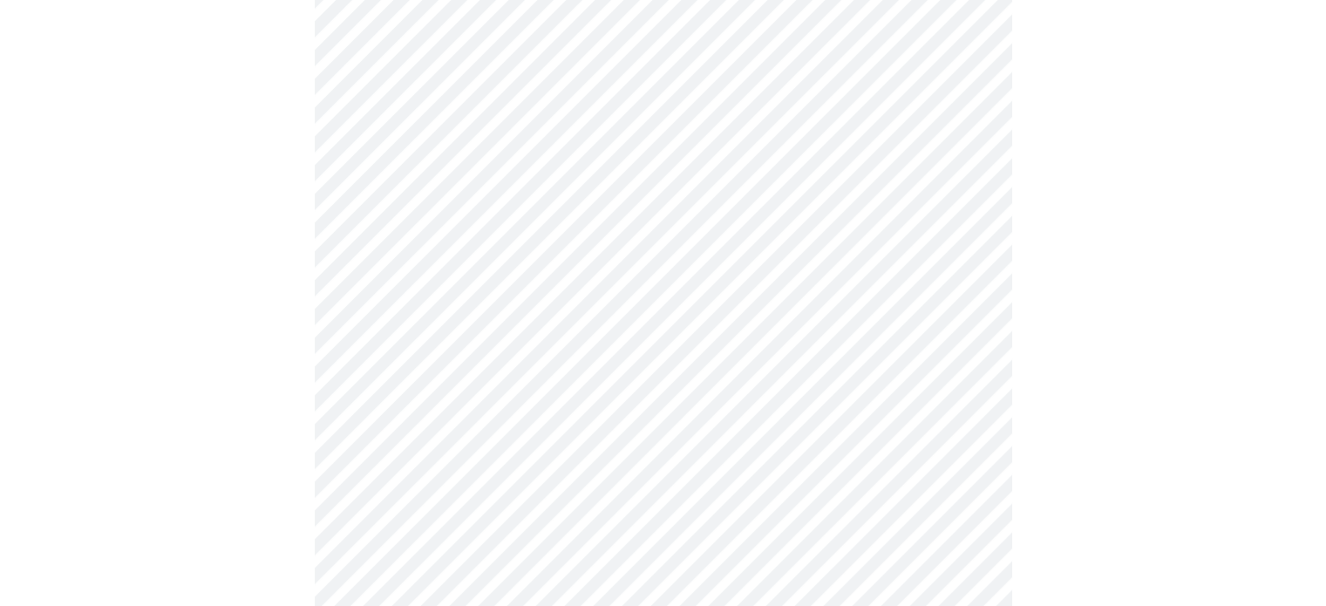
scroll to position [1642, 0]
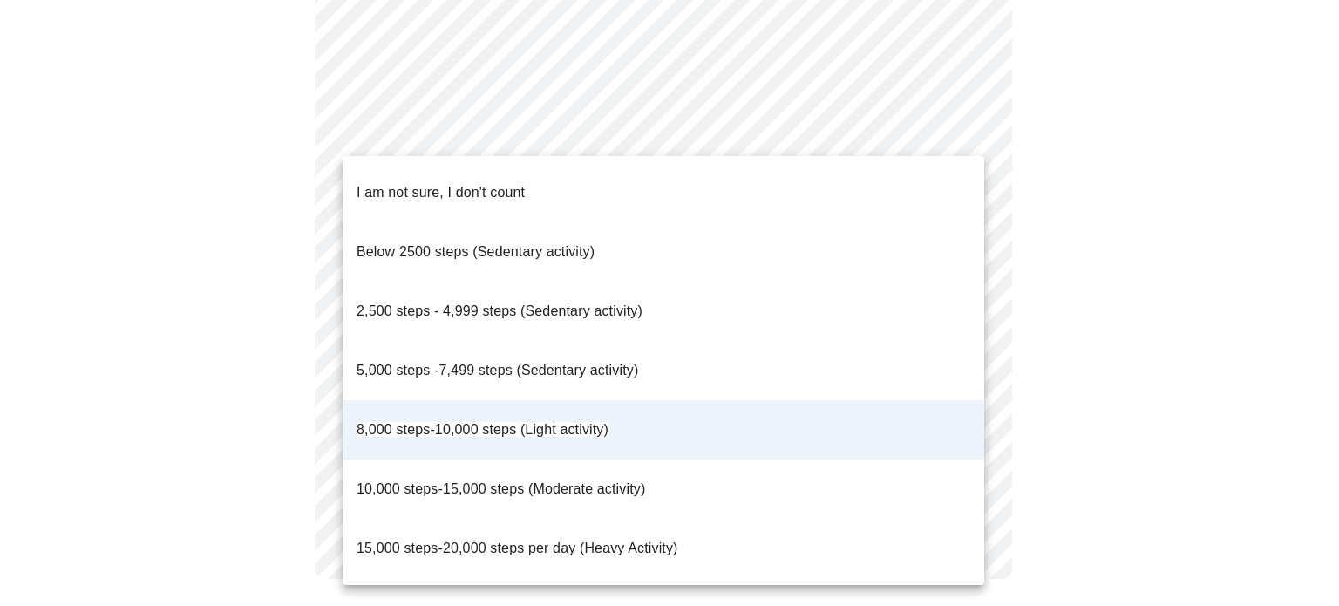
click at [1067, 69] on div at bounding box center [669, 303] width 1339 height 606
click at [945, 121] on div at bounding box center [669, 303] width 1339 height 606
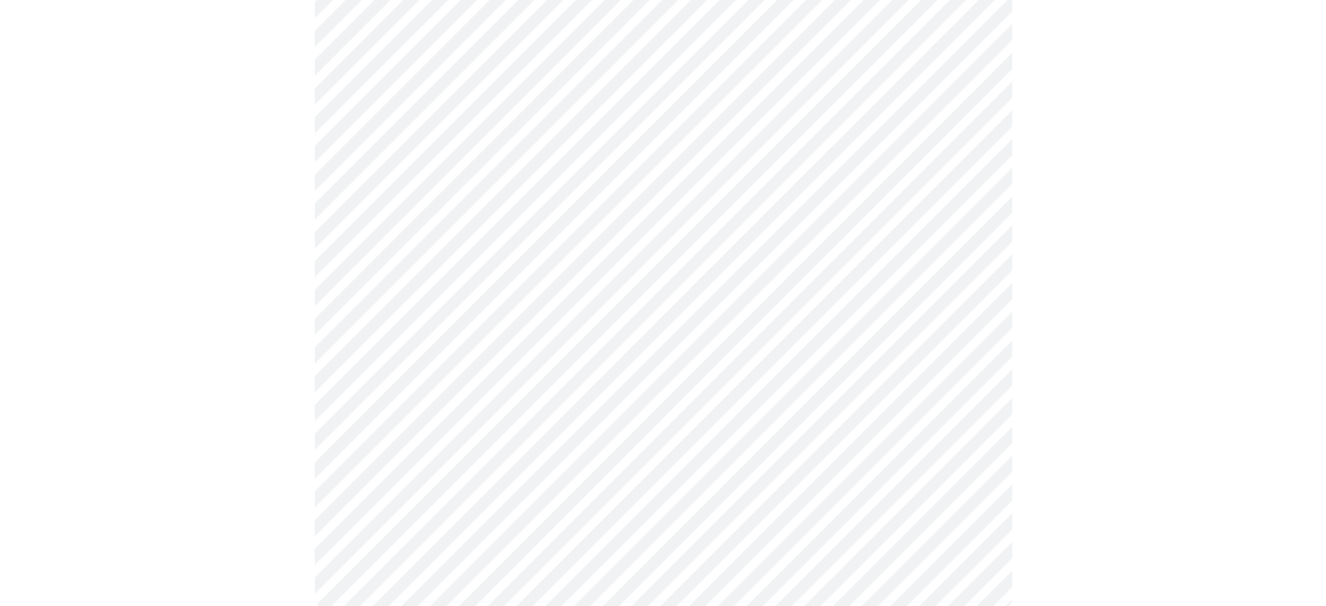
scroll to position [1055, 0]
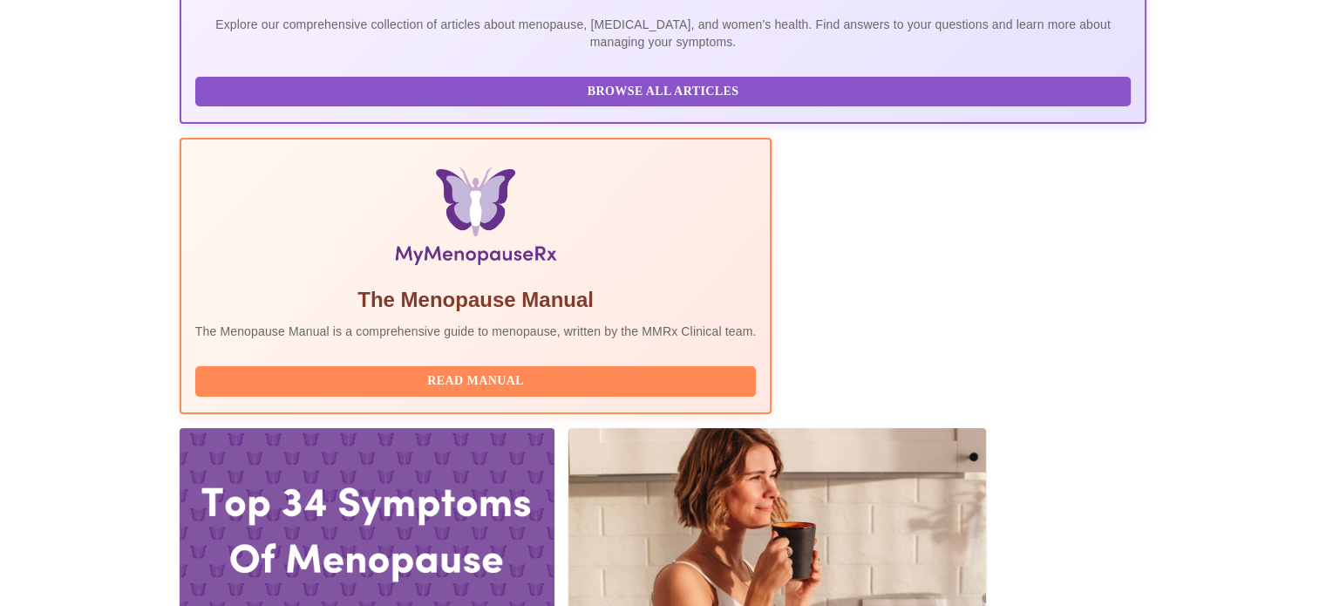
scroll to position [332, 0]
